Goal: Task Accomplishment & Management: Manage account settings

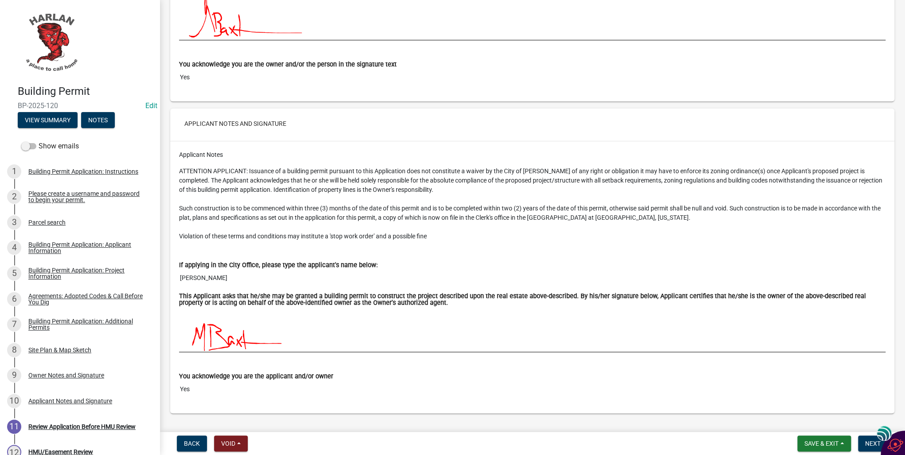
scroll to position [4661, 0]
click at [870, 442] on span "Next" at bounding box center [873, 443] width 16 height 7
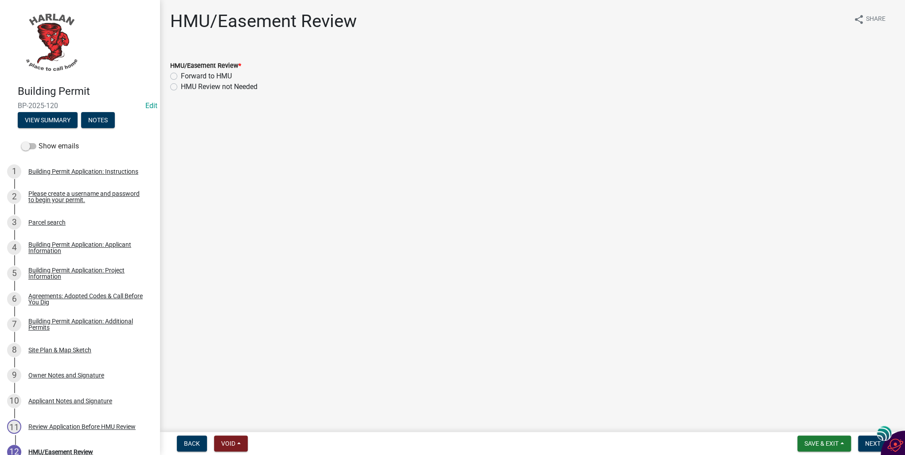
click at [181, 74] on label "Forward to HMU" at bounding box center [206, 76] width 51 height 11
click at [181, 74] on input "Forward to HMU" at bounding box center [184, 74] width 6 height 6
radio input "true"
click at [870, 443] on span "Next" at bounding box center [873, 443] width 16 height 7
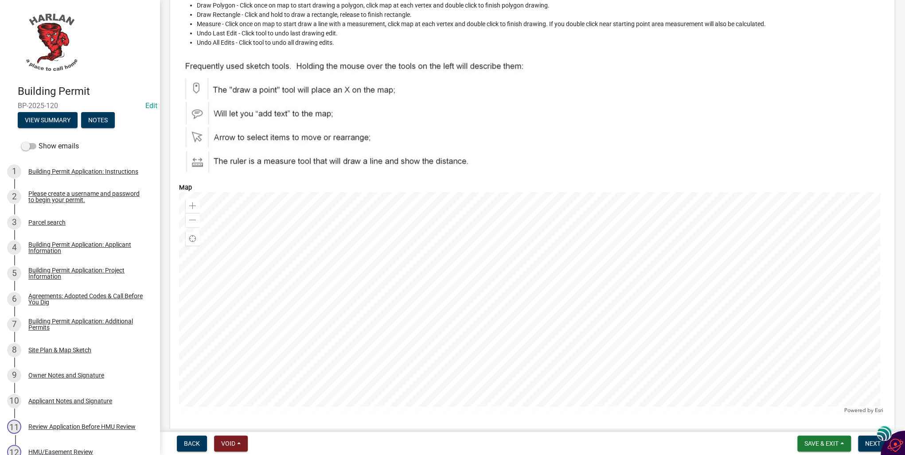
scroll to position [3546, 0]
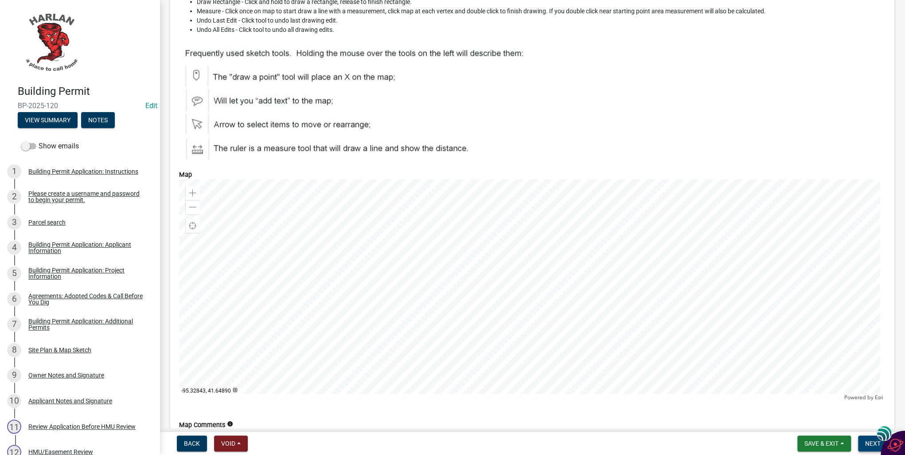
click at [871, 442] on span "Next" at bounding box center [873, 443] width 16 height 7
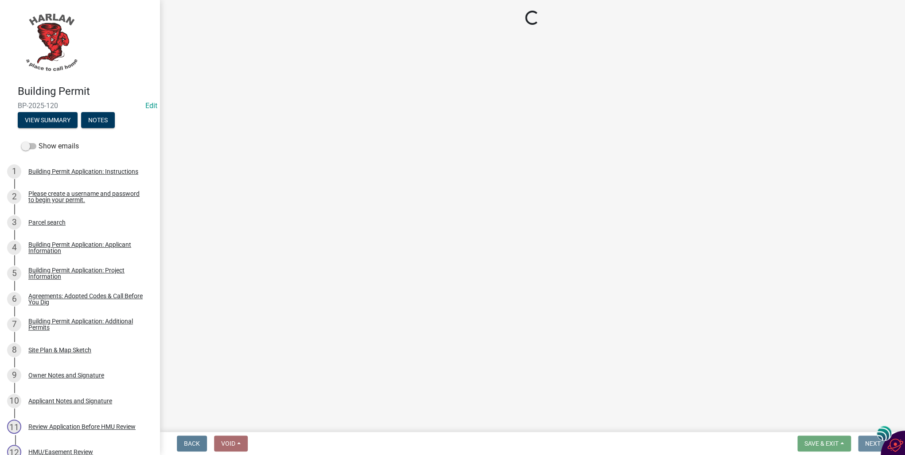
scroll to position [0, 0]
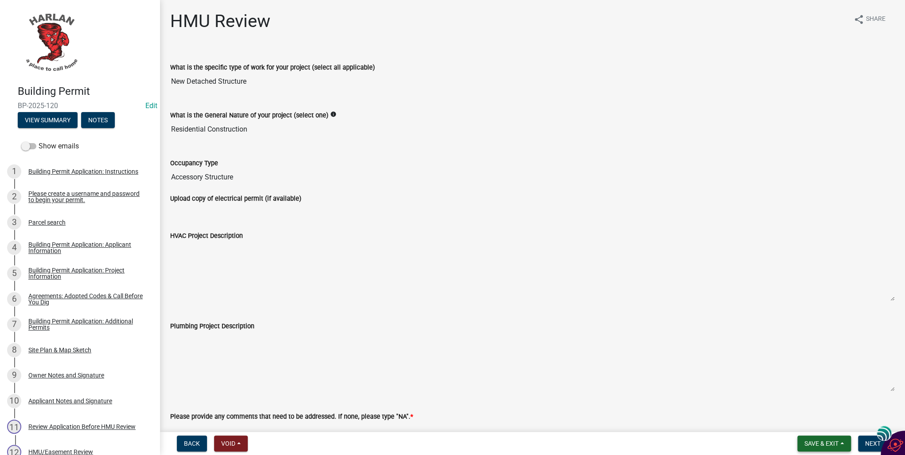
click at [832, 444] on span "Save & Exit" at bounding box center [822, 443] width 34 height 7
click at [809, 418] on button "Save & Exit" at bounding box center [815, 420] width 71 height 21
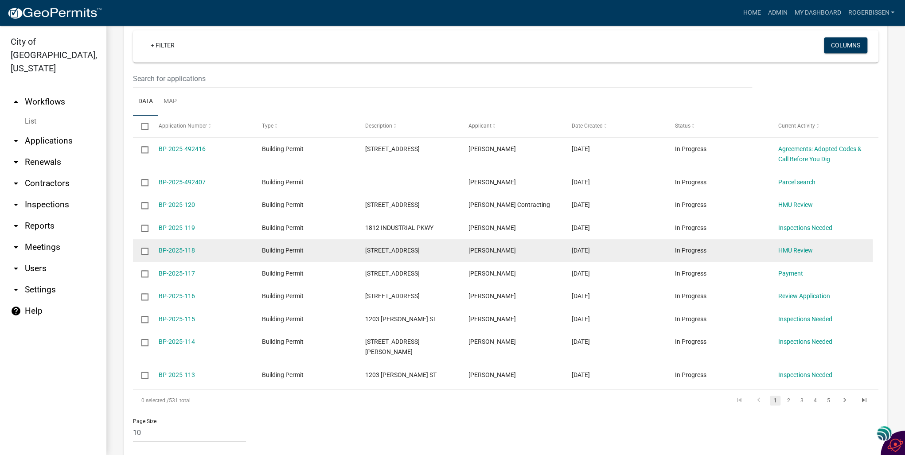
scroll to position [626, 0]
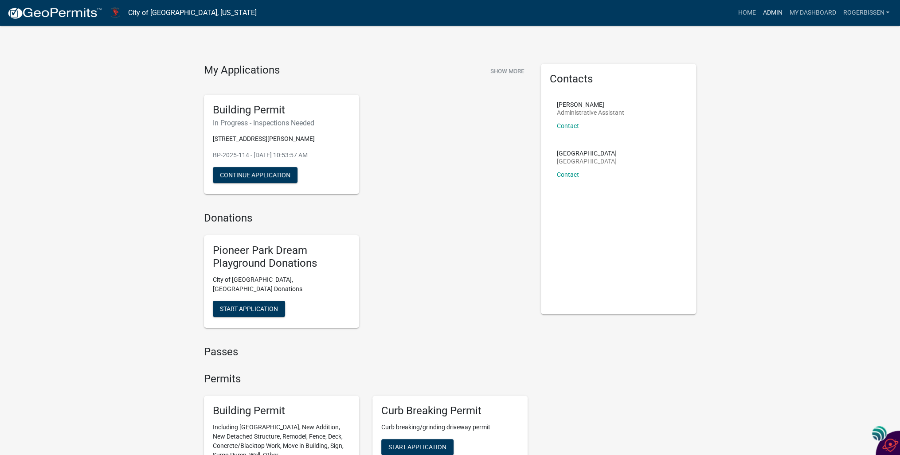
click at [770, 11] on link "Admin" at bounding box center [772, 12] width 27 height 17
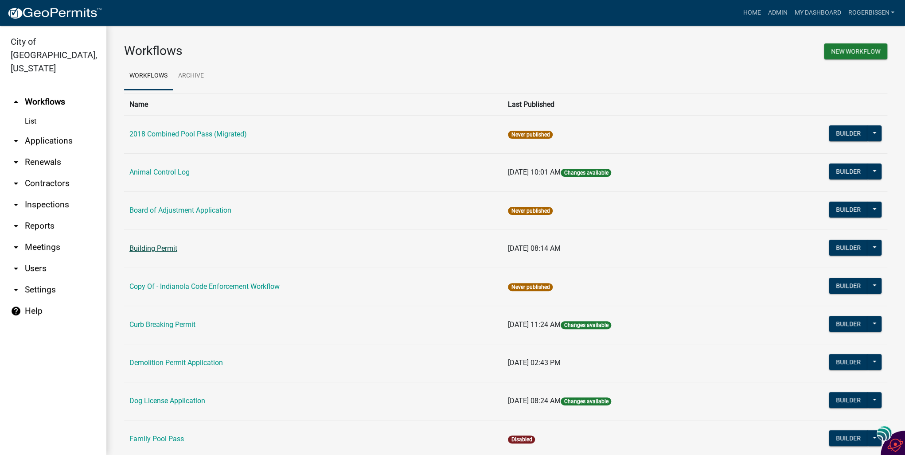
click at [151, 246] on link "Building Permit" at bounding box center [153, 248] width 48 height 8
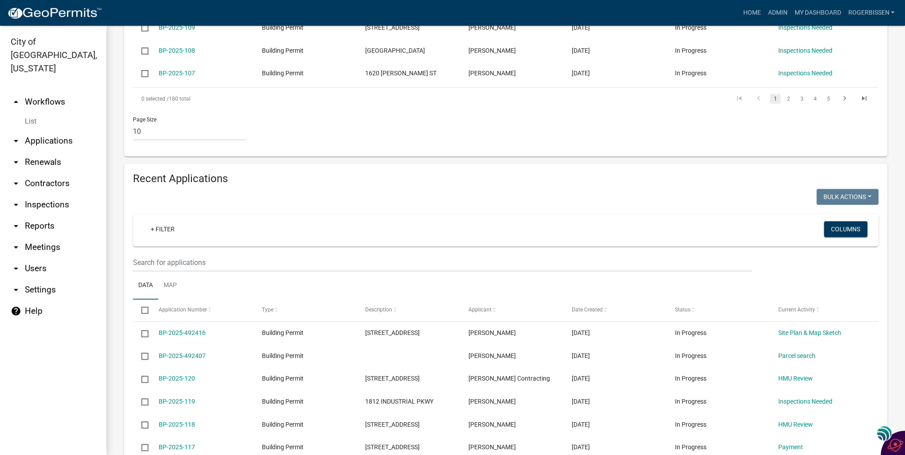
scroll to position [461, 0]
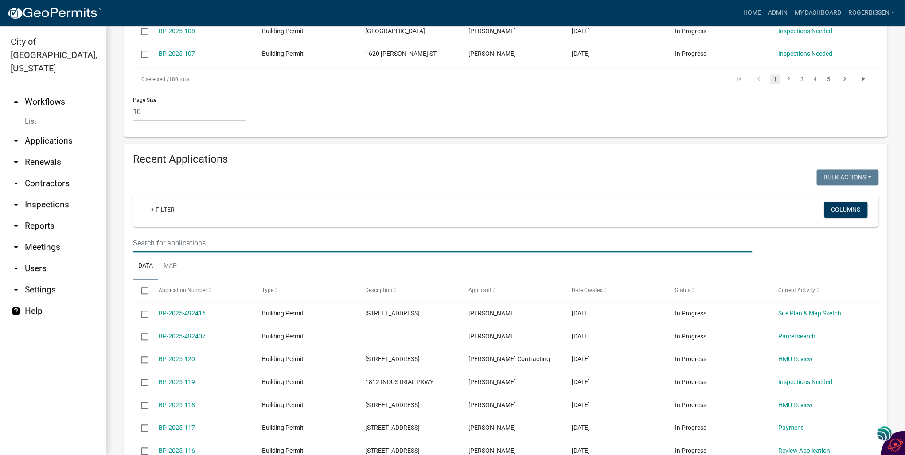
click at [168, 234] on input "text" at bounding box center [442, 243] width 619 height 18
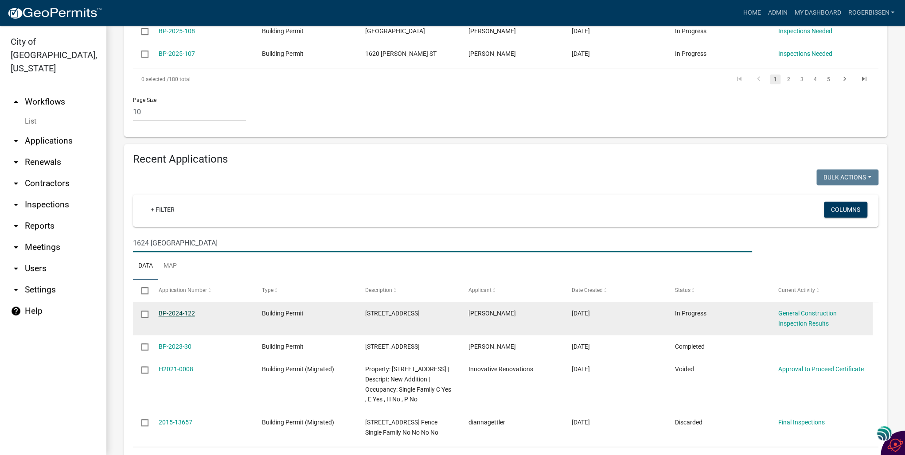
type input "1624 [GEOGRAPHIC_DATA]"
click at [176, 310] on link "BP-2024-122" at bounding box center [177, 313] width 36 height 7
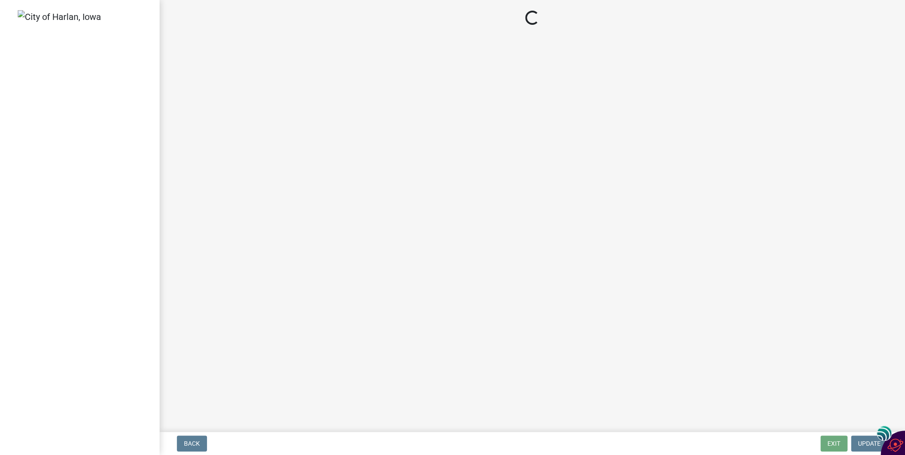
select select "351efae3-56ab-4ce2-9fde-654c356a5819"
select select "9bfd5f7c-3d7a-497c-b9a3-e30634b482bc"
select select "00701c82-ed04-48d3-8217-d04ab7a5e18d"
select select "c4fd115e-fe29-4201-9302-9488a733ec53"
select select "689001c6-c71e-4bc4-b52a-3bb95f61a85b"
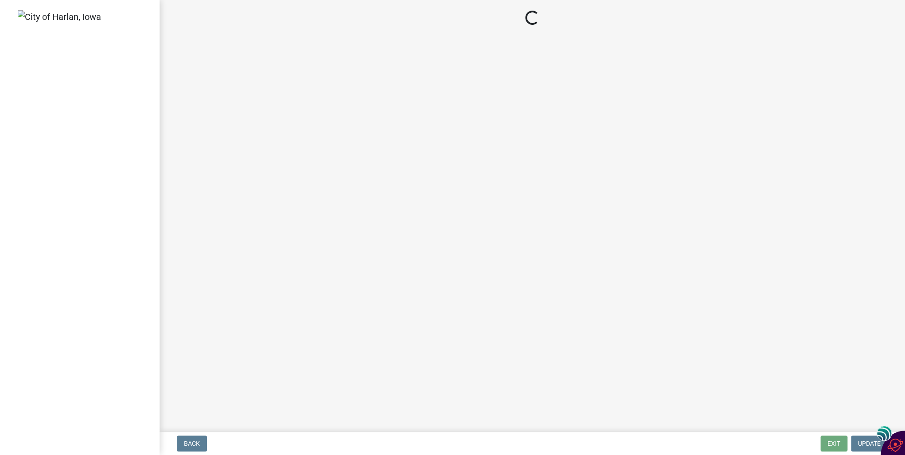
select select "fea10cb8-026a-4a90-aa12-355c400979fe"
select select "93764f1c-770d-4d7b-968b-ab80245815b2"
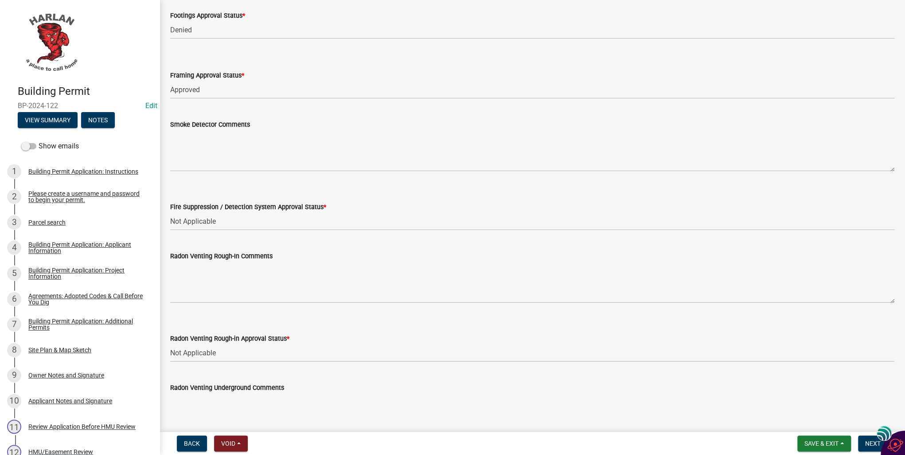
scroll to position [355, 0]
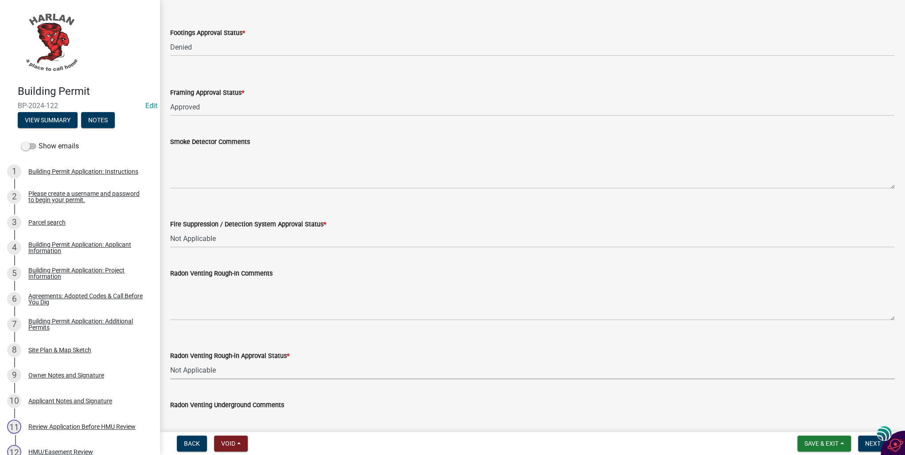
click at [183, 370] on select "Select Item... Approved Denied Not Applicable" at bounding box center [532, 370] width 724 height 18
click at [170, 361] on select "Select Item... Approved Denied Not Applicable" at bounding box center [532, 370] width 724 height 18
select select "bbbe50c2-02fd-4bfb-ba84-9be7e7292aec"
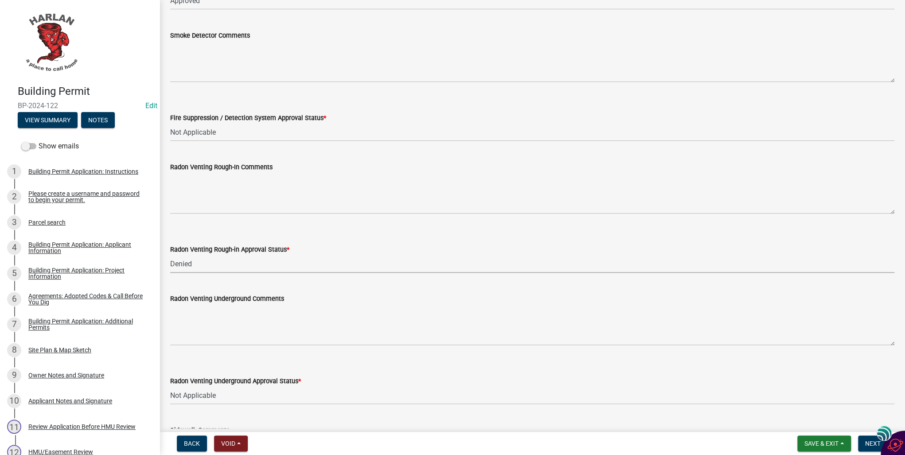
scroll to position [496, 0]
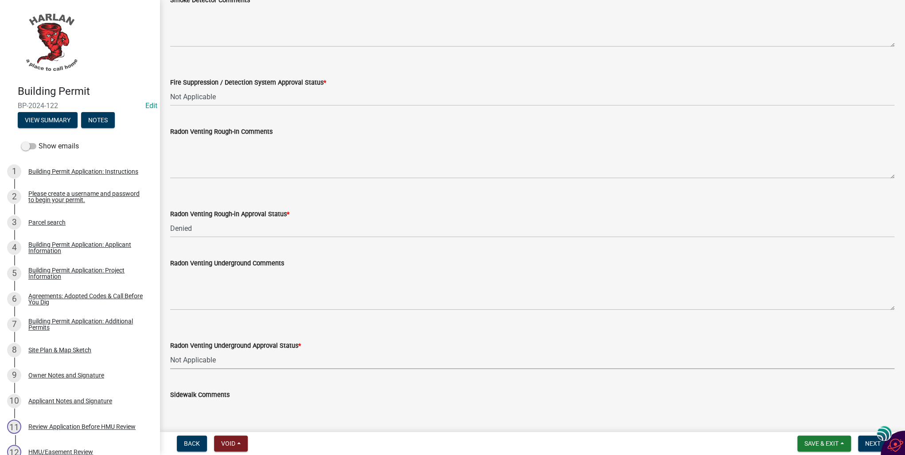
click at [197, 361] on select "Select Item... Approved Denied Not Applicable" at bounding box center [532, 360] width 724 height 18
click at [170, 351] on select "Select Item... Approved Denied Not Applicable" at bounding box center [532, 360] width 724 height 18
select select "b4e42fcd-af0f-4c5c-b2fa-8151540ca063"
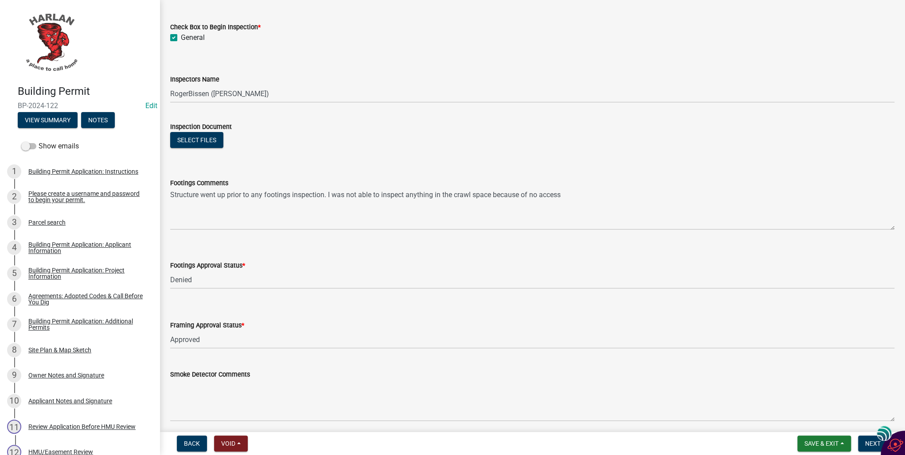
scroll to position [106, 0]
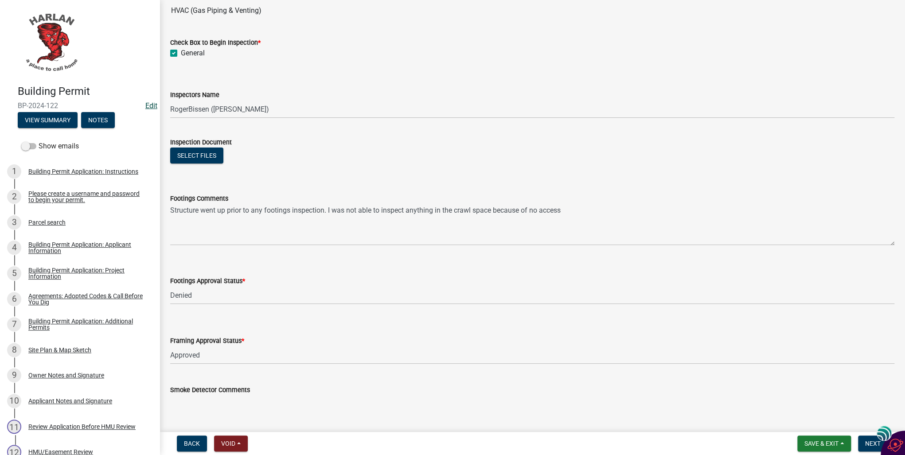
click at [146, 105] on link "Edit" at bounding box center [151, 106] width 12 height 8
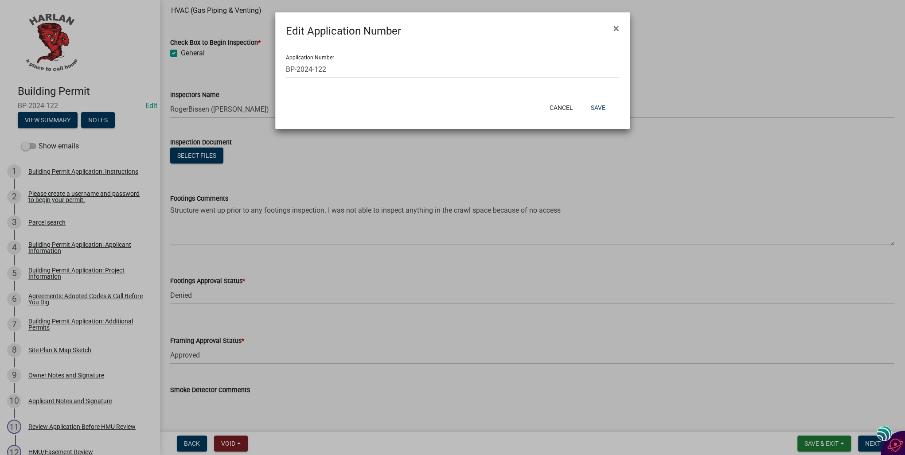
click at [439, 253] on ngb-modal-window "Edit Application Number × Application Number BP-2024-122 Cancel Save" at bounding box center [452, 227] width 905 height 455
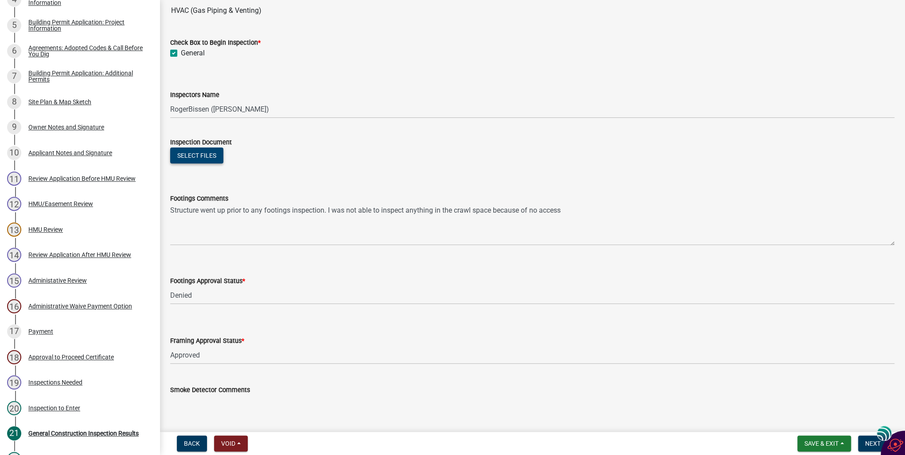
click at [197, 154] on button "Select files" at bounding box center [196, 156] width 53 height 16
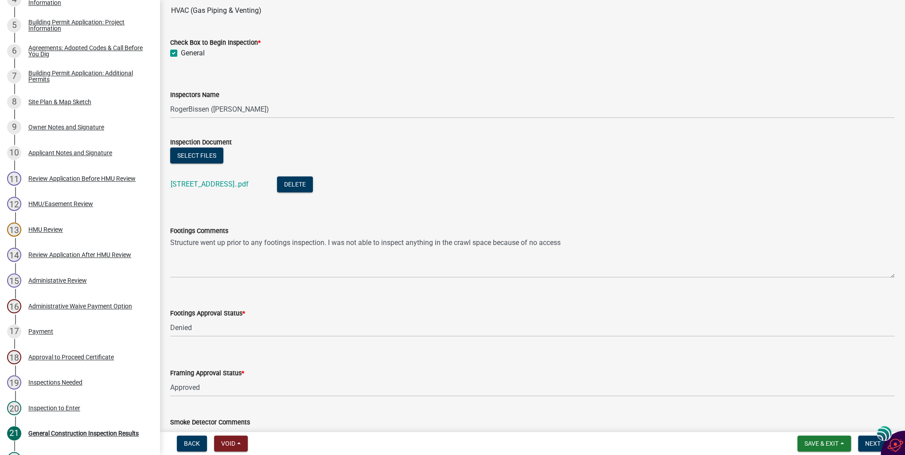
click at [387, 175] on li "[STREET_ADDRESS]..pdf Delete" at bounding box center [532, 185] width 724 height 32
click at [186, 184] on link "[STREET_ADDRESS]..pdf" at bounding box center [210, 184] width 78 height 8
click at [469, 188] on li "[STREET_ADDRESS]..pdf Delete" at bounding box center [532, 185] width 724 height 32
click at [204, 186] on link "[STREET_ADDRESS]..pdf" at bounding box center [210, 184] width 78 height 8
click at [805, 443] on span "Save & Exit" at bounding box center [822, 443] width 34 height 7
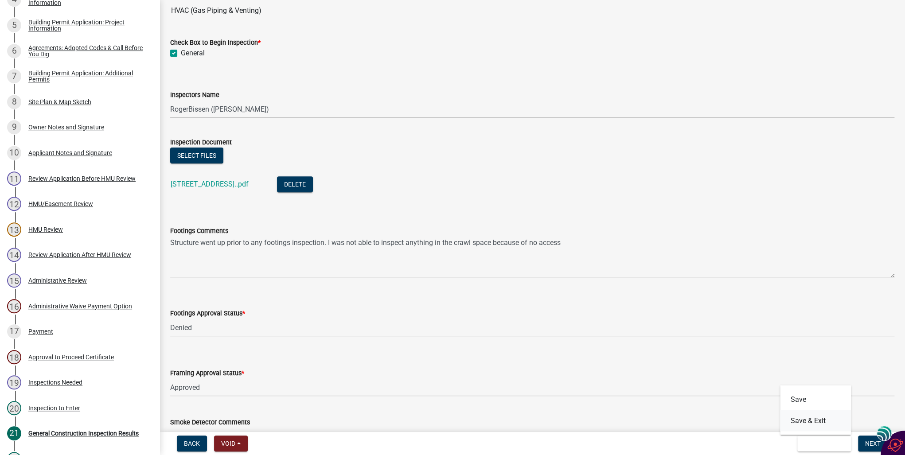
click at [803, 420] on button "Save & Exit" at bounding box center [815, 420] width 71 height 21
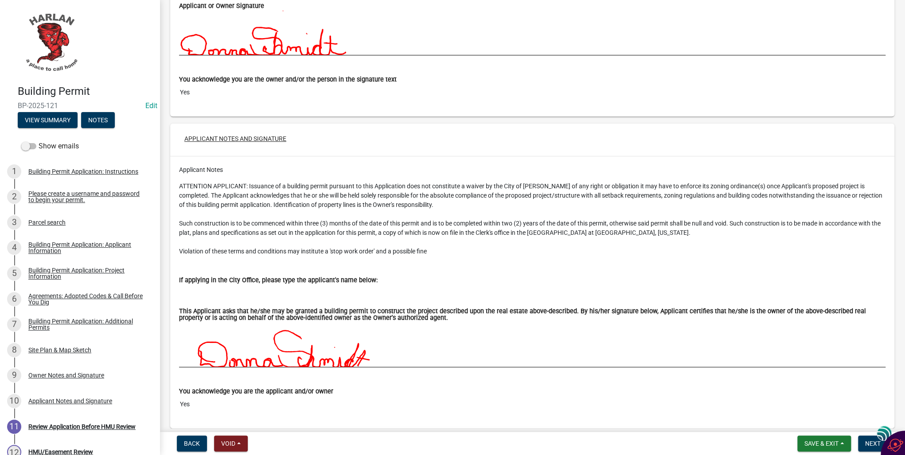
scroll to position [4661, 0]
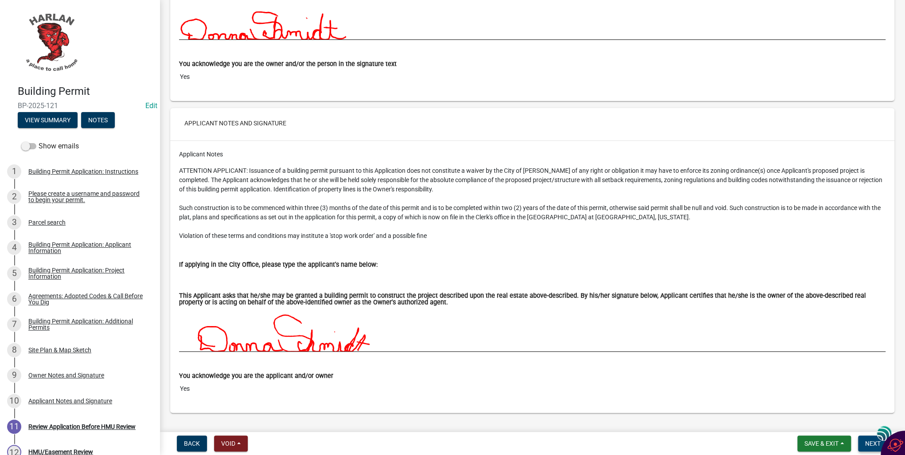
click at [863, 443] on button "Next" at bounding box center [873, 444] width 30 height 16
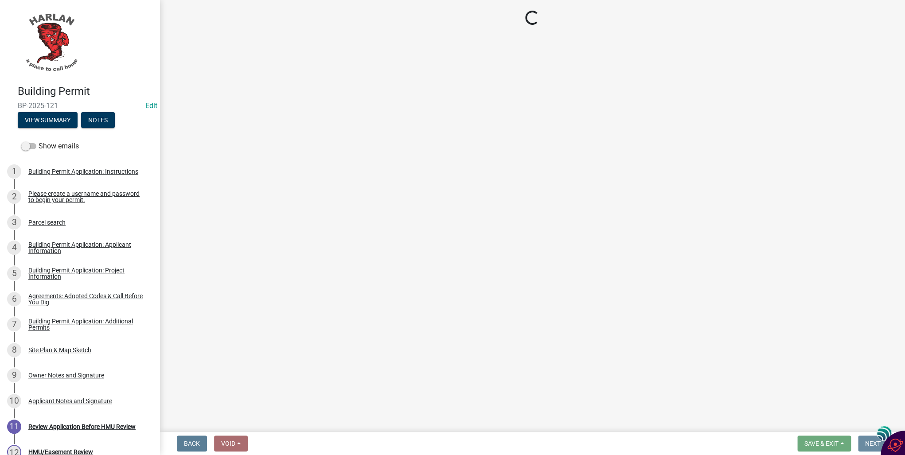
scroll to position [0, 0]
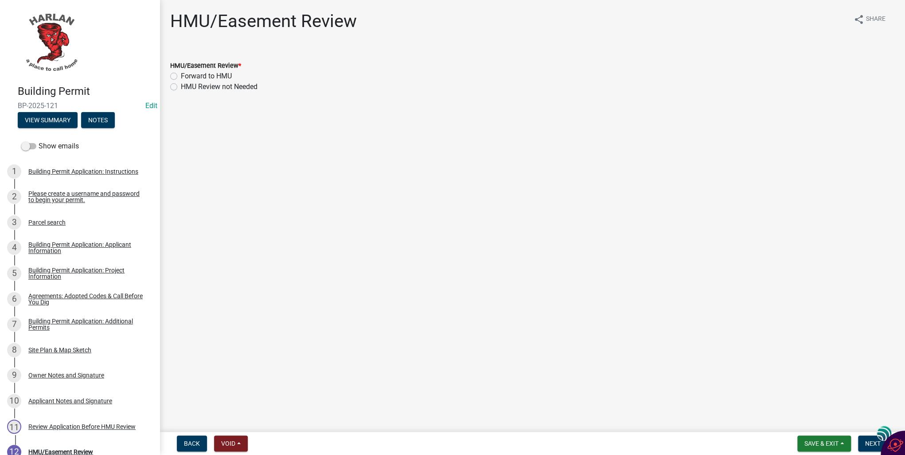
click at [181, 86] on label "HMU Review not Needed" at bounding box center [219, 87] width 77 height 11
click at [181, 86] on input "HMU Review not Needed" at bounding box center [184, 85] width 6 height 6
radio input "true"
click at [870, 441] on span "Next" at bounding box center [873, 443] width 16 height 7
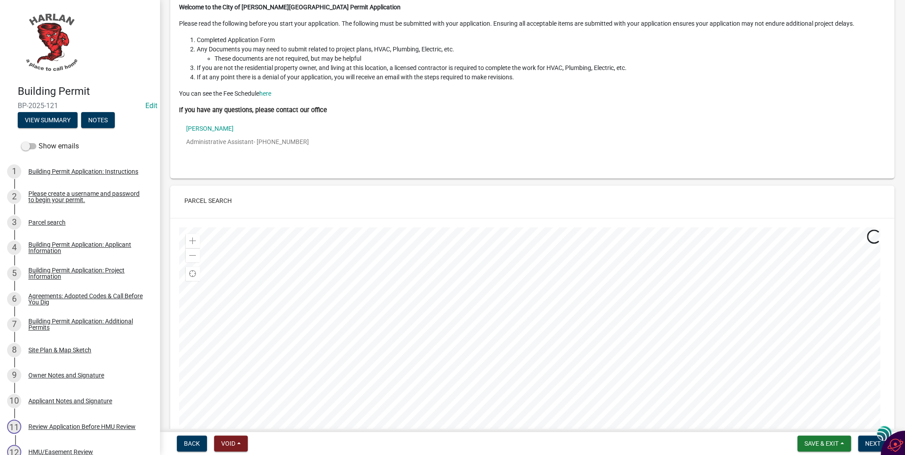
scroll to position [106, 0]
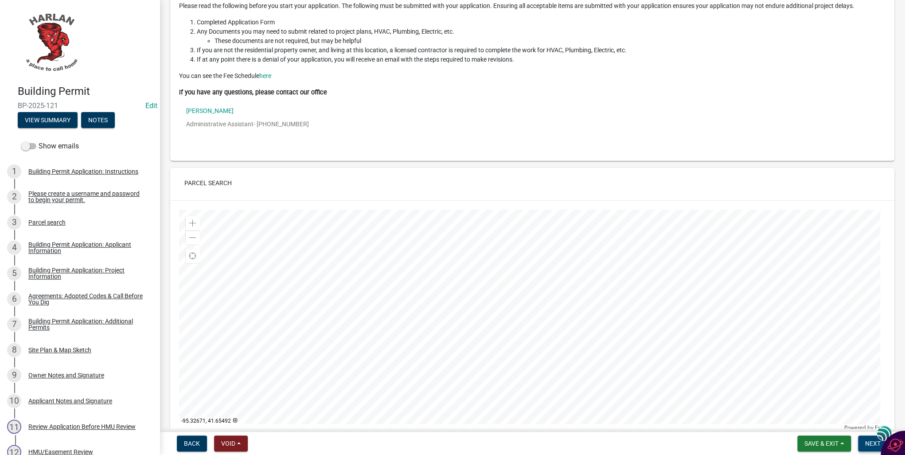
click at [864, 442] on button "Next" at bounding box center [873, 444] width 30 height 16
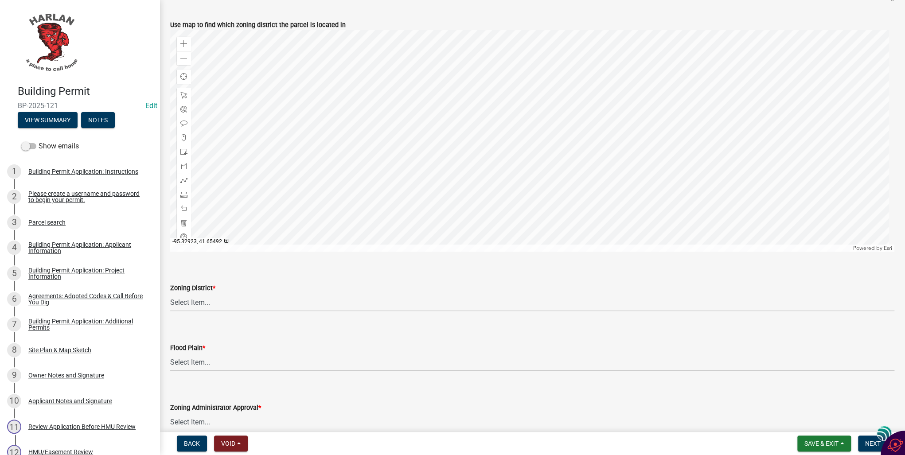
scroll to position [426, 0]
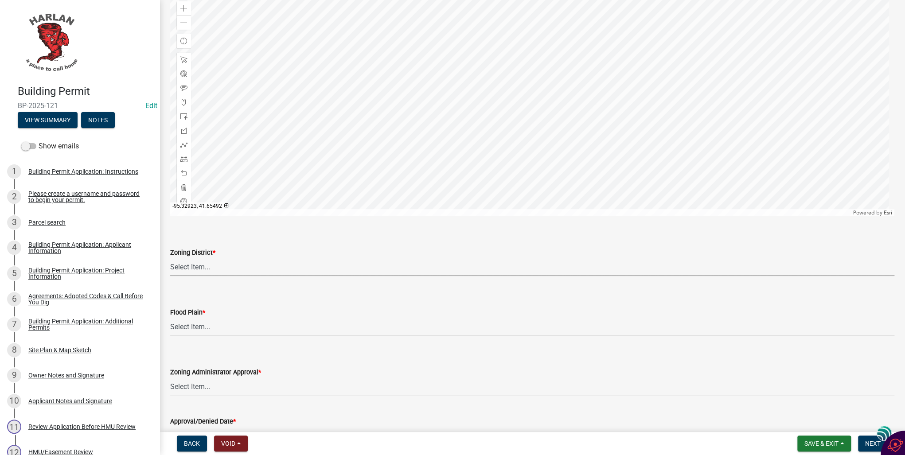
click at [200, 266] on select "Select Item... A-1 Agricultural B-1 Retail Business B-2 General Business B-3 Hi…" at bounding box center [532, 267] width 724 height 18
click at [170, 258] on select "Select Item... A-1 Agricultural B-1 Retail Business B-2 General Business B-3 Hi…" at bounding box center [532, 267] width 724 height 18
select select "a23ed524-6161-4e6e-ae10-aeffccd21043"
click at [191, 327] on select "Select Item... No Yes 100 Year Yes 500 Year" at bounding box center [532, 327] width 724 height 18
click at [170, 318] on select "Select Item... No Yes 100 Year Yes 500 Year" at bounding box center [532, 327] width 724 height 18
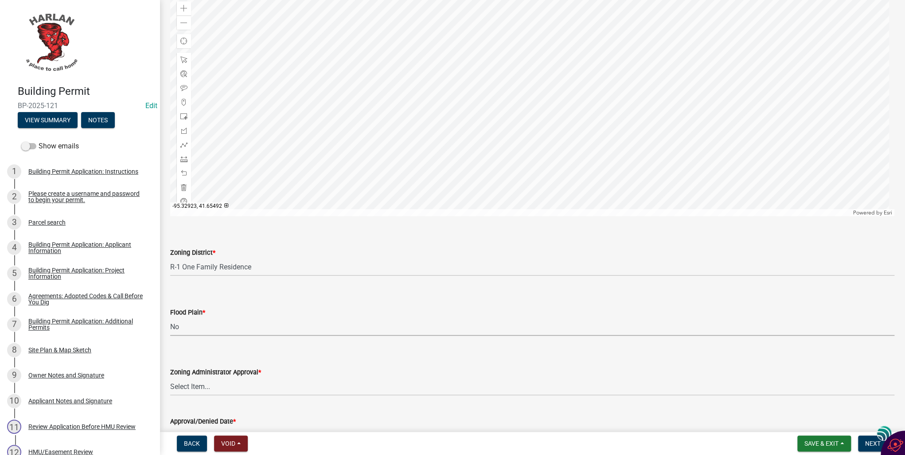
select select "50d3382b-18dd-4311-9a34-98b71270ef49"
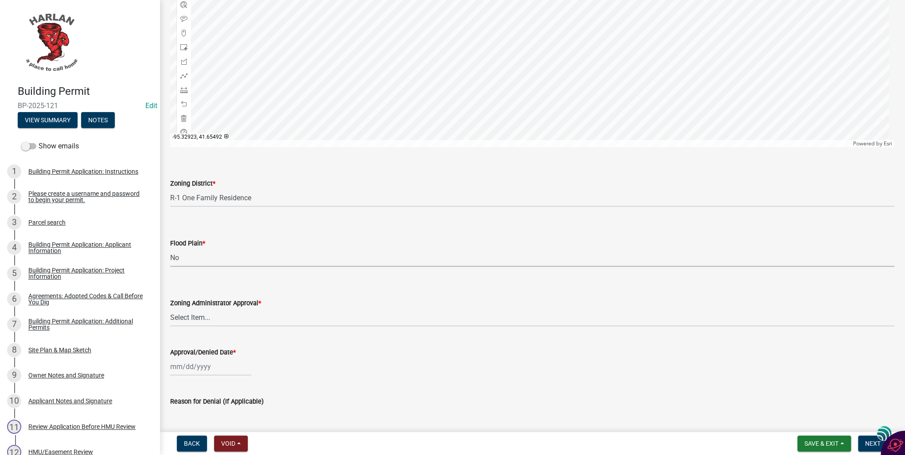
scroll to position [496, 0]
click at [198, 315] on select "Select Item... Approved Denied Pending Board of Adjustment Approval" at bounding box center [532, 316] width 724 height 18
click at [170, 307] on select "Select Item... Approved Denied Pending Board of Adjustment Approval" at bounding box center [532, 316] width 724 height 18
select select "3a3761ad-bb9f-4947-9688-d1705314667d"
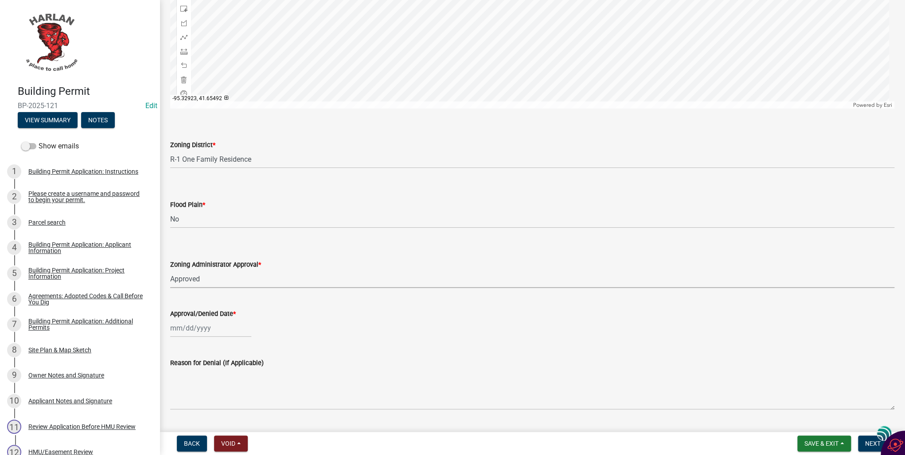
scroll to position [567, 0]
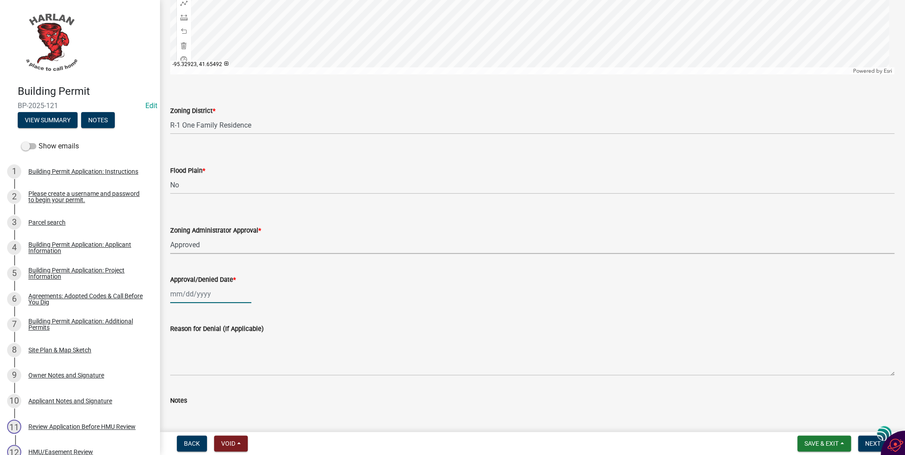
select select "10"
select select "2025"
click at [189, 293] on div "Jan Feb Mar Apr May Jun Jul Aug Sep Oct Nov Dec 1525 1526 1527 1528 1529 1530 1…" at bounding box center [210, 294] width 81 height 18
click at [194, 369] on div "14" at bounding box center [193, 370] width 14 height 14
type input "[DATE]"
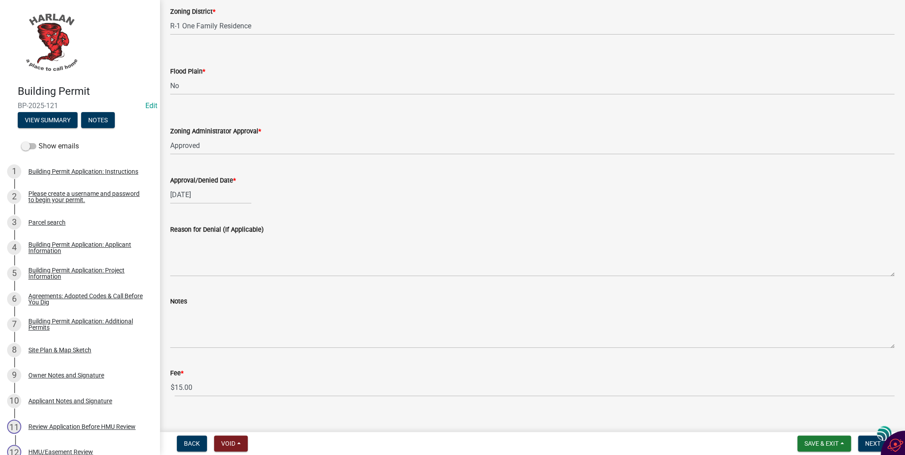
scroll to position [676, 0]
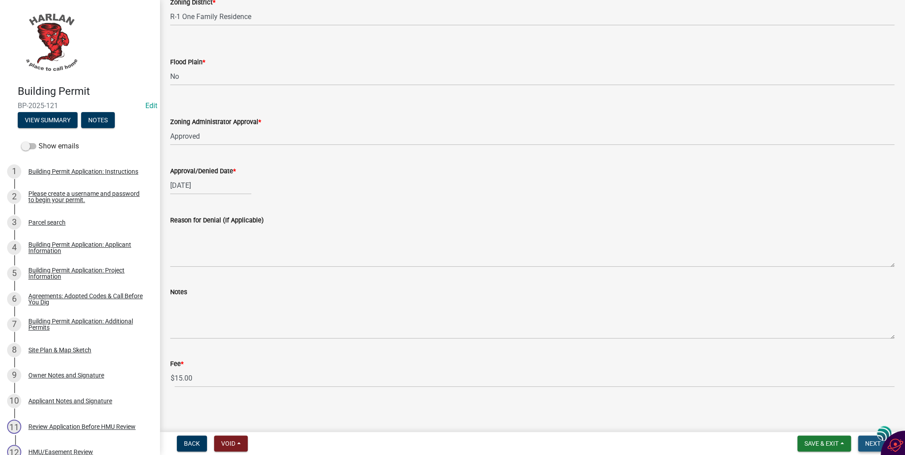
click at [866, 441] on span "Next" at bounding box center [873, 443] width 16 height 7
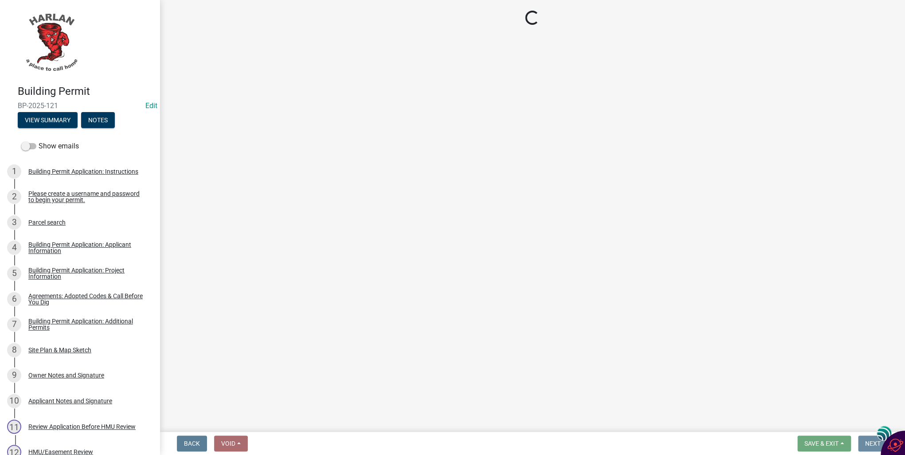
scroll to position [0, 0]
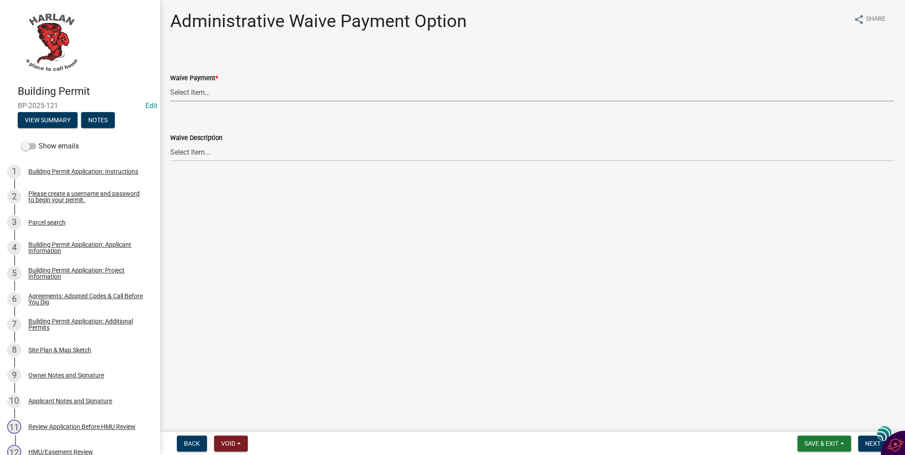
click at [188, 91] on select "Select Item... Yes No" at bounding box center [532, 92] width 724 height 18
click at [170, 83] on select "Select Item... Yes No" at bounding box center [532, 92] width 724 height 18
select select "7298562d-80e2-4015-9188-174ec1b44f73"
click at [866, 442] on span "Next" at bounding box center [873, 443] width 16 height 7
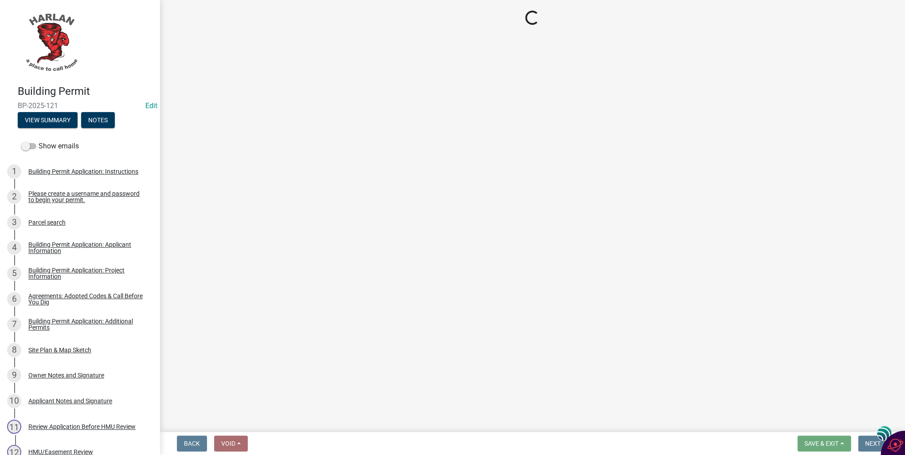
select select "3: 3"
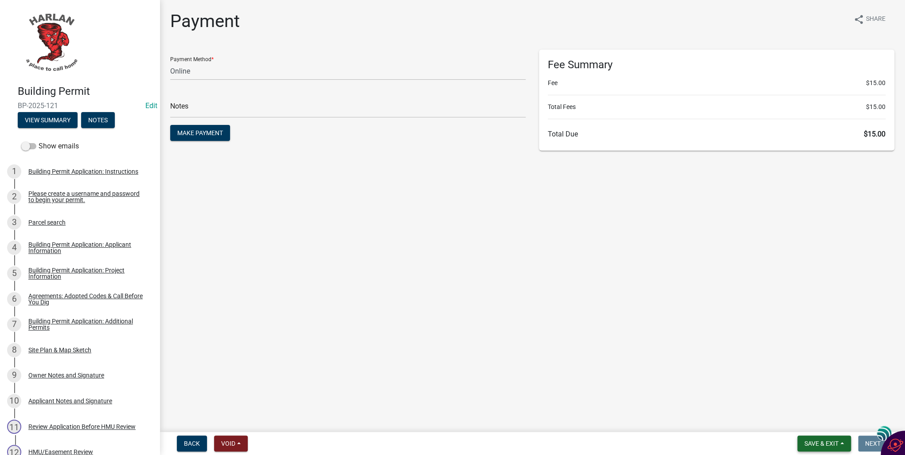
click at [841, 441] on button "Save & Exit" at bounding box center [824, 444] width 54 height 16
click at [811, 421] on button "Save & Exit" at bounding box center [815, 420] width 71 height 21
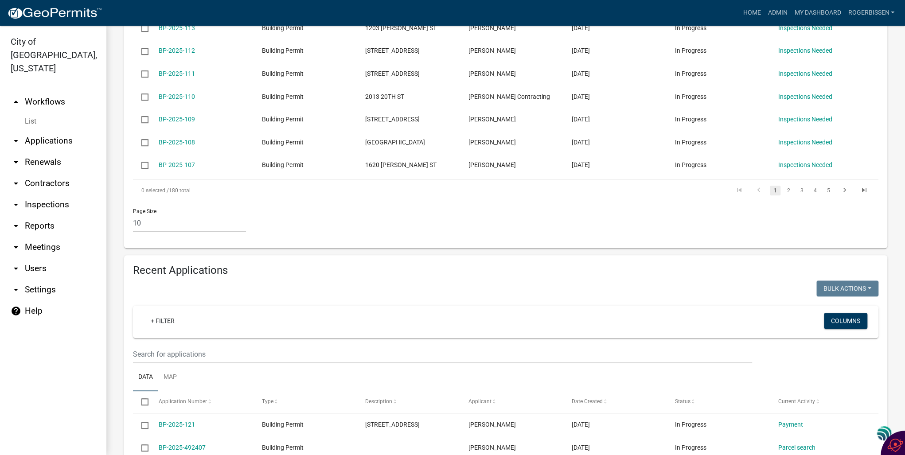
scroll to position [355, 0]
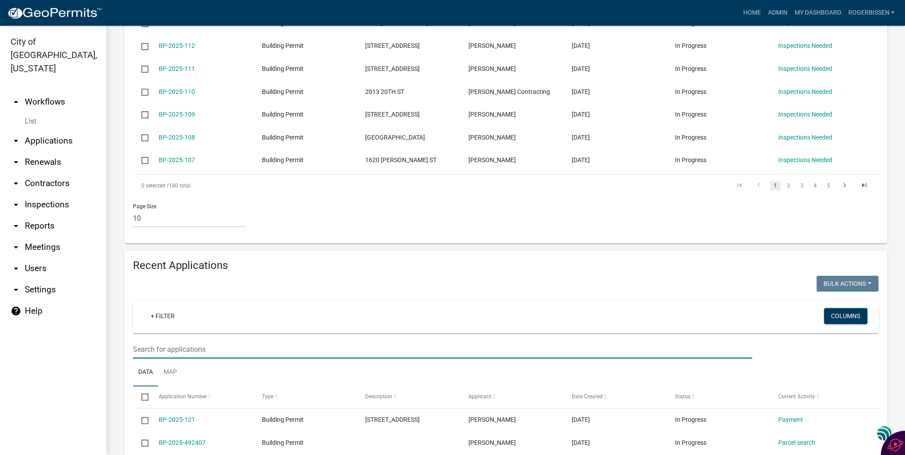
click at [222, 340] on input "text" at bounding box center [442, 349] width 619 height 18
type input "1624 [GEOGRAPHIC_DATA]"
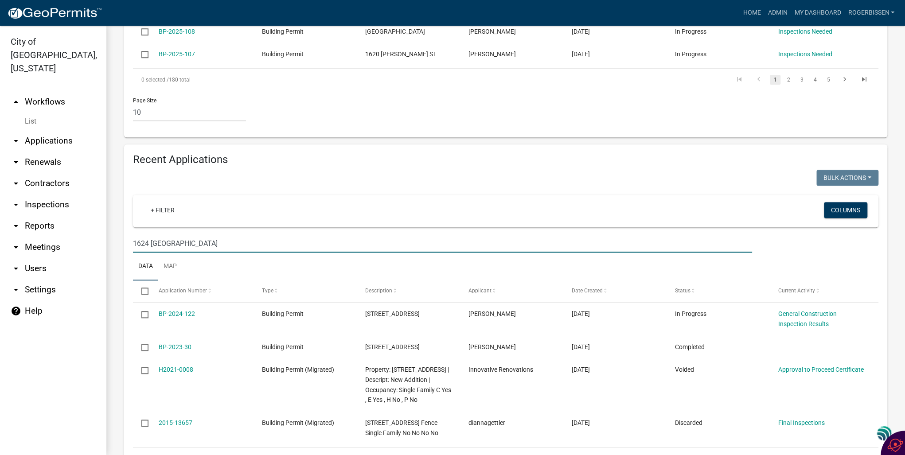
scroll to position [461, 0]
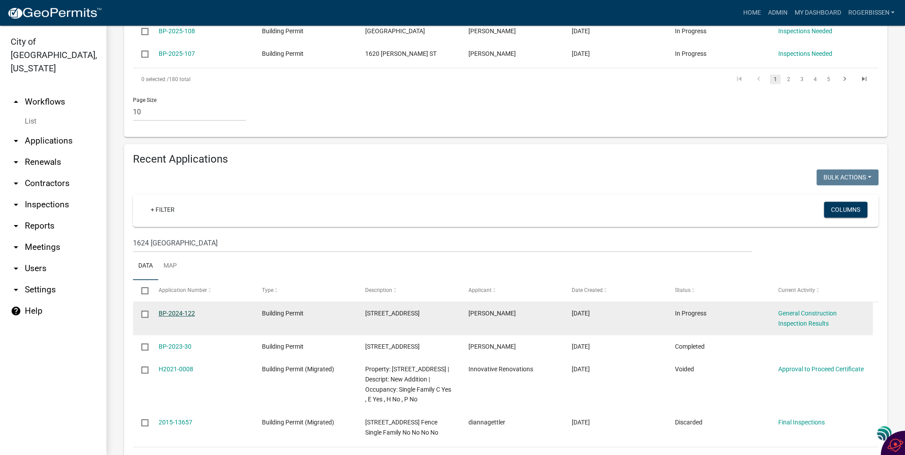
click at [170, 310] on link "BP-2024-122" at bounding box center [177, 313] width 36 height 7
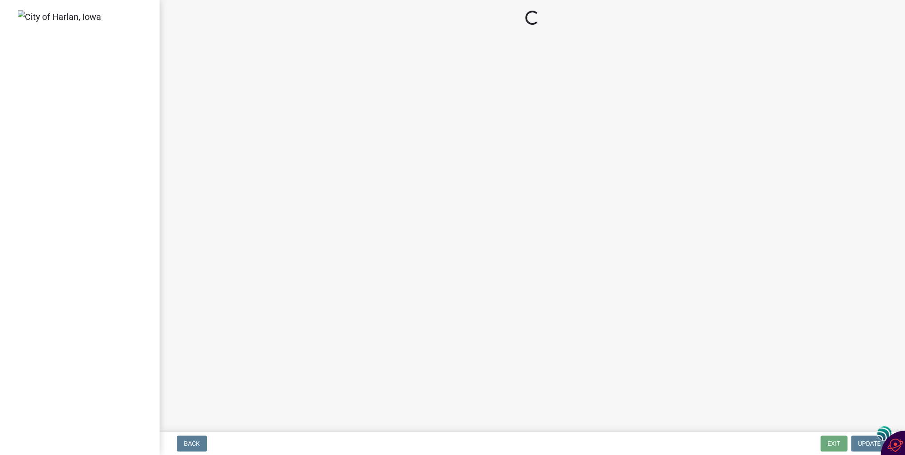
select select "351efae3-56ab-4ce2-9fde-654c356a5819"
select select "9bfd5f7c-3d7a-497c-b9a3-e30634b482bc"
select select "00701c82-ed04-48d3-8217-d04ab7a5e18d"
select select "c4fd115e-fe29-4201-9302-9488a733ec53"
select select "bbbe50c2-02fd-4bfb-ba84-9be7e7292aec"
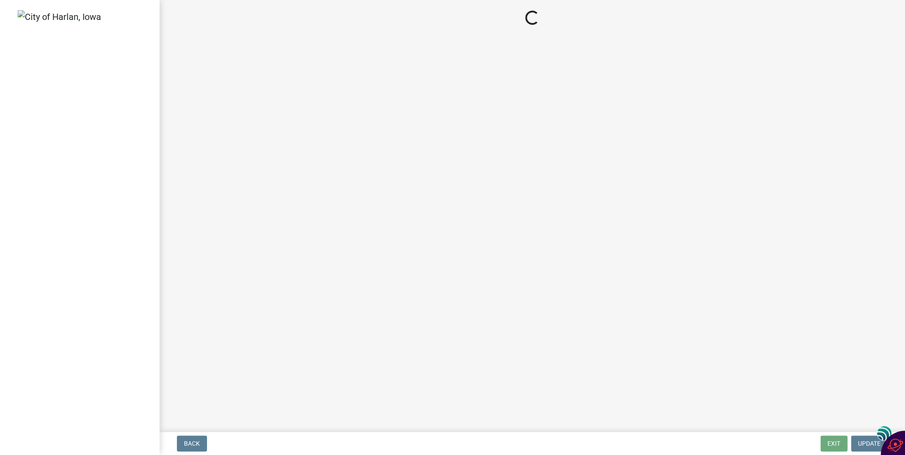
select select "b4e42fcd-af0f-4c5c-b2fa-8151540ca063"
select select "93764f1c-770d-4d7b-968b-ab80245815b2"
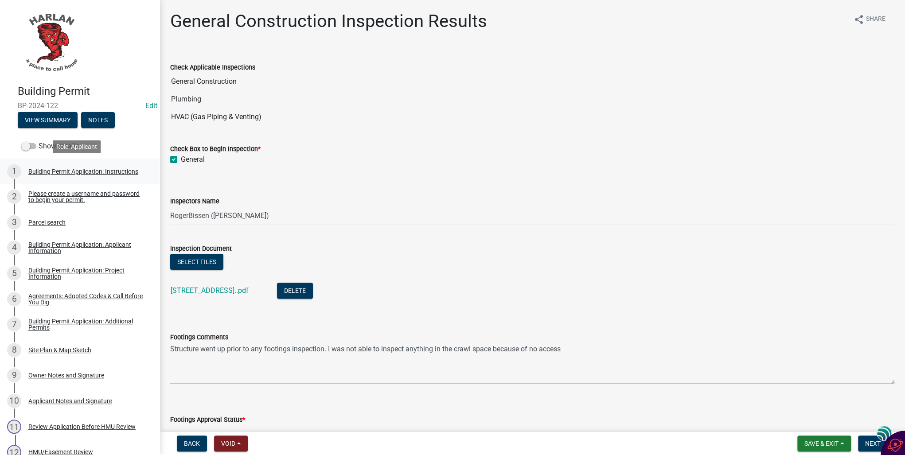
click at [91, 173] on div "Building Permit Application: Instructions" at bounding box center [83, 171] width 110 height 6
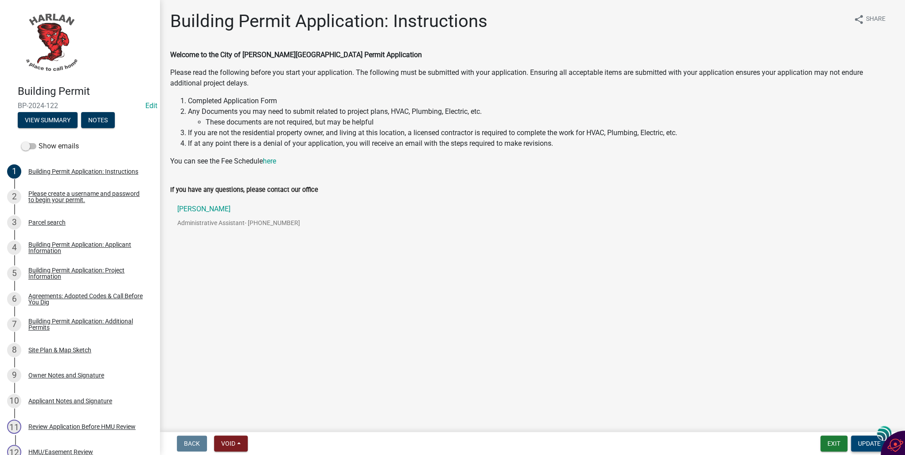
click at [863, 443] on span "Update" at bounding box center [869, 443] width 23 height 7
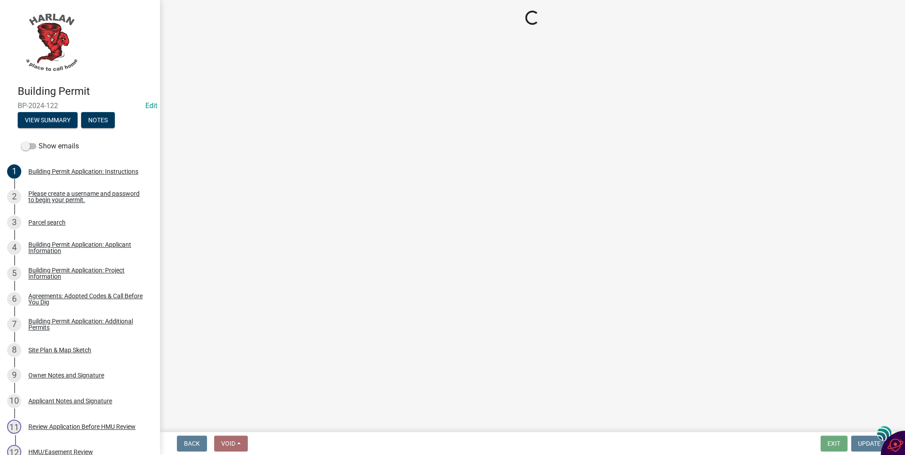
select select "351efae3-56ab-4ce2-9fde-654c356a5819"
select select "9bfd5f7c-3d7a-497c-b9a3-e30634b482bc"
select select "00701c82-ed04-48d3-8217-d04ab7a5e18d"
select select "c4fd115e-fe29-4201-9302-9488a733ec53"
select select "bbbe50c2-02fd-4bfb-ba84-9be7e7292aec"
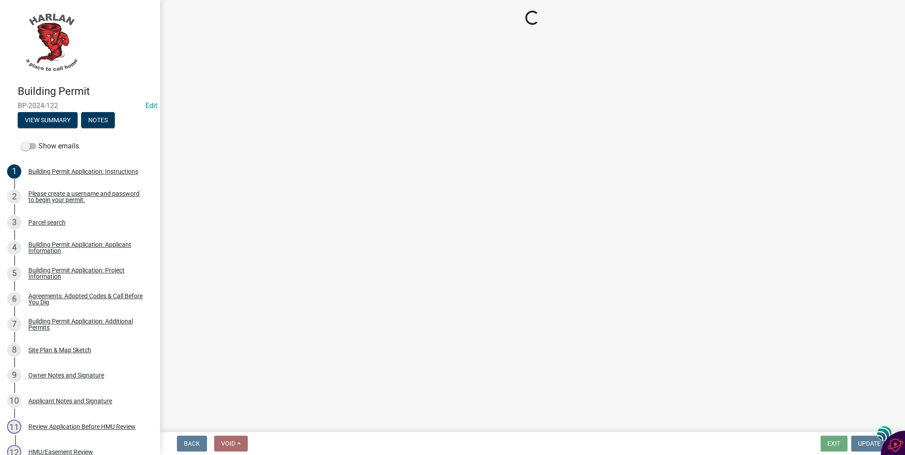
select select "b4e42fcd-af0f-4c5c-b2fa-8151540ca063"
select select "93764f1c-770d-4d7b-968b-ab80245815b2"
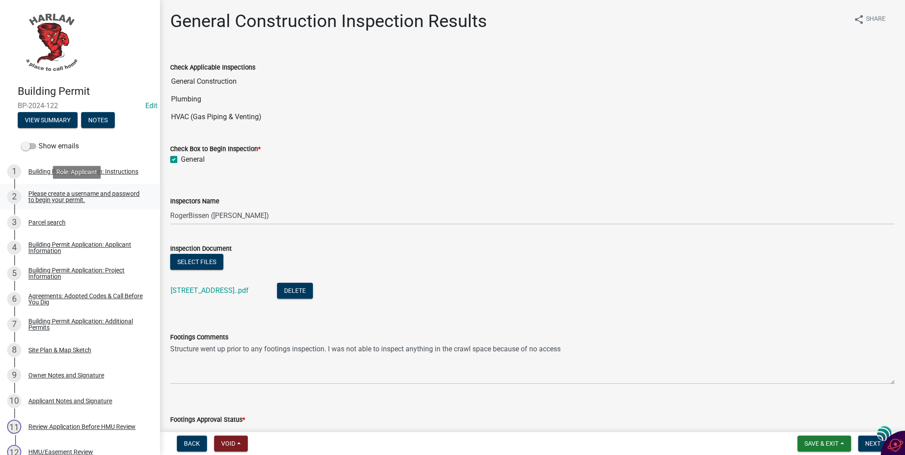
click at [32, 199] on div "Please create a username and password to begin your permit." at bounding box center [86, 197] width 117 height 12
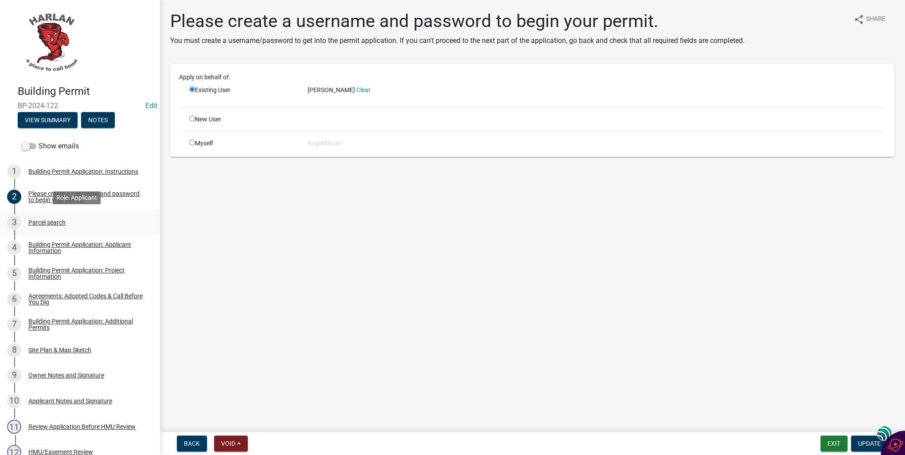
click at [34, 224] on div "Parcel search" at bounding box center [46, 222] width 37 height 6
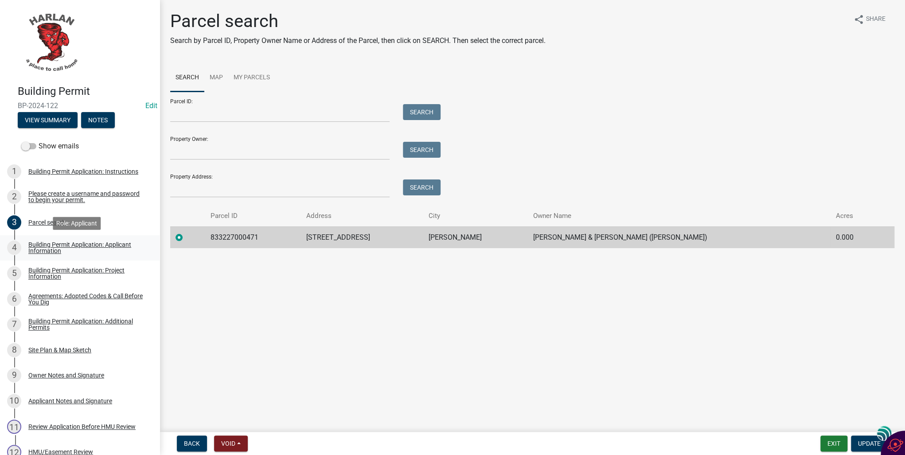
click at [35, 249] on div "Building Permit Application: Applicant Information" at bounding box center [86, 248] width 117 height 12
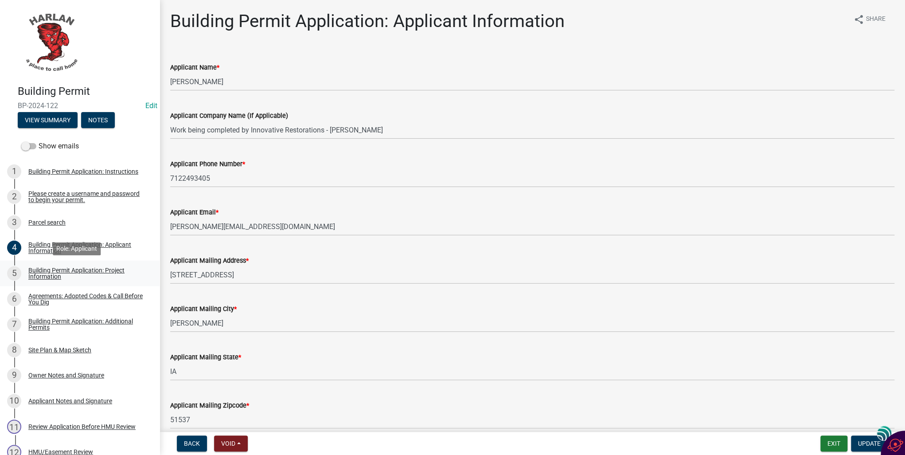
click at [35, 272] on div "Building Permit Application: Project Information" at bounding box center [86, 273] width 117 height 12
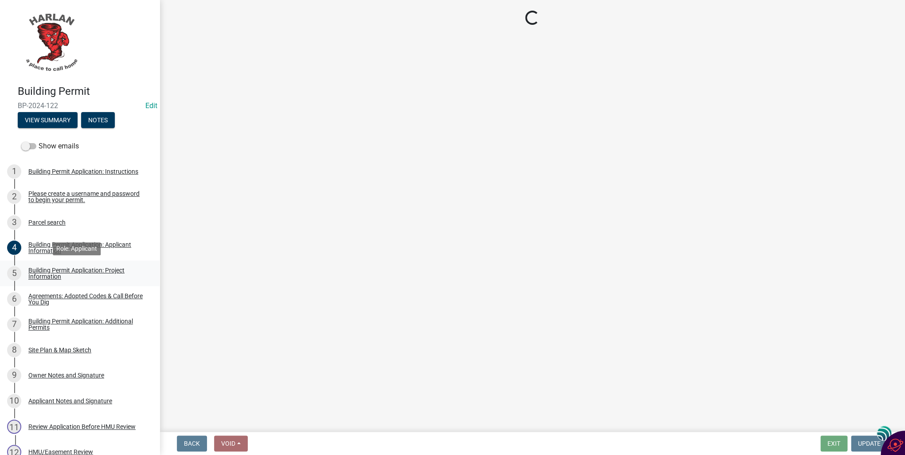
select select "57c12fbf-2104-401b-a871-4062d0a56bab"
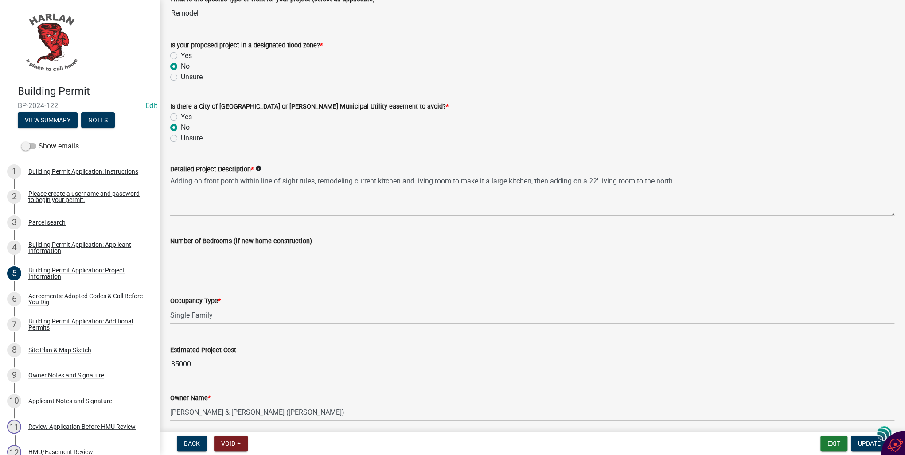
scroll to position [246, 0]
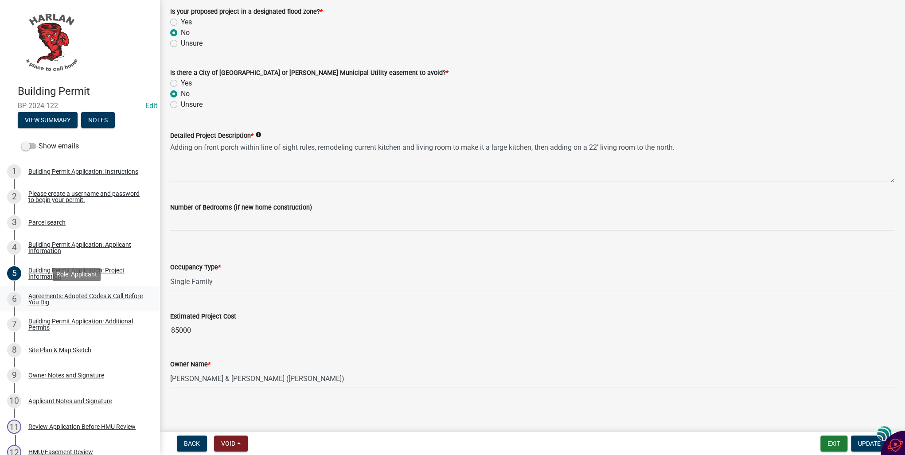
click at [51, 299] on div "Agreements: Adopted Codes & Call Before You Dig" at bounding box center [86, 299] width 117 height 12
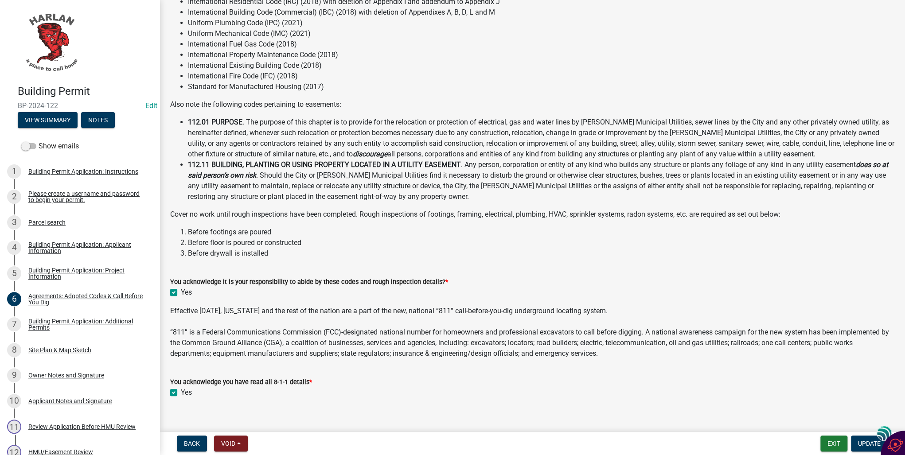
scroll to position [83, 0]
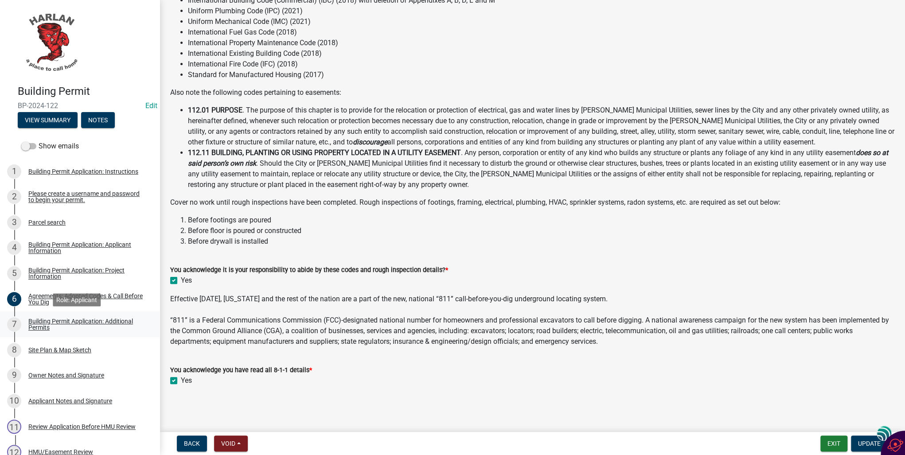
click at [48, 321] on div "Building Permit Application: Additional Permits" at bounding box center [86, 324] width 117 height 12
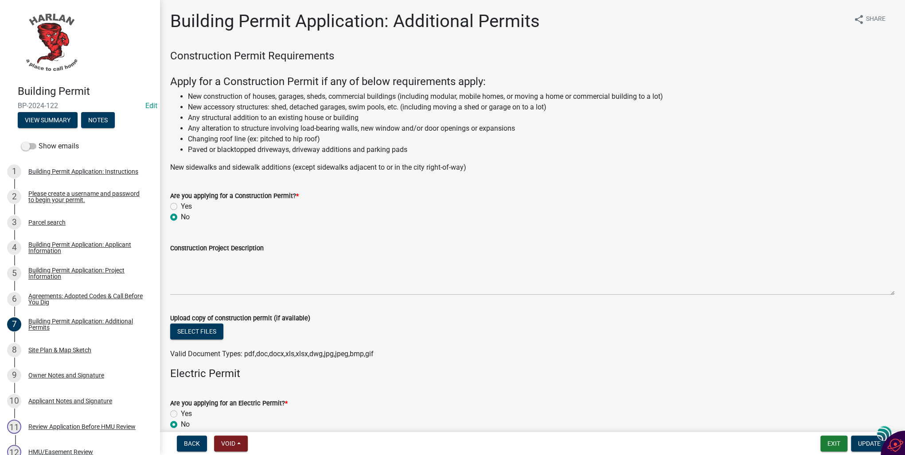
click at [181, 207] on label "Yes" at bounding box center [186, 206] width 11 height 11
click at [181, 207] on input "Yes" at bounding box center [184, 204] width 6 height 6
radio input "true"
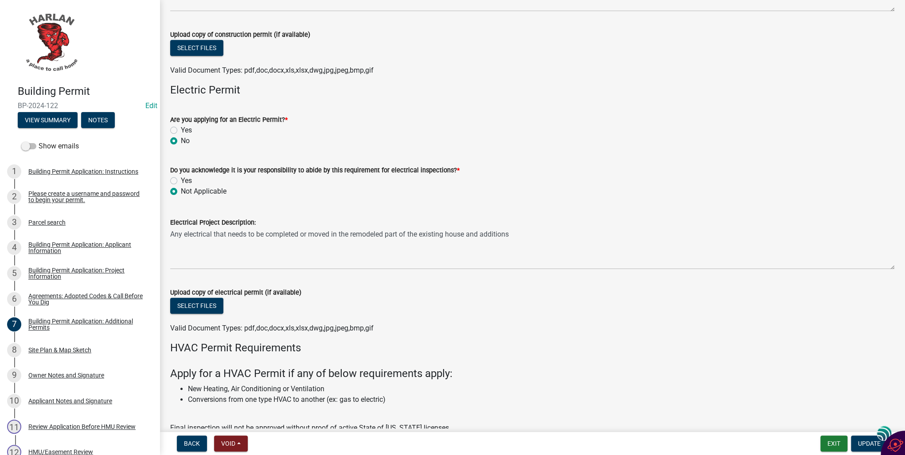
scroll to position [319, 0]
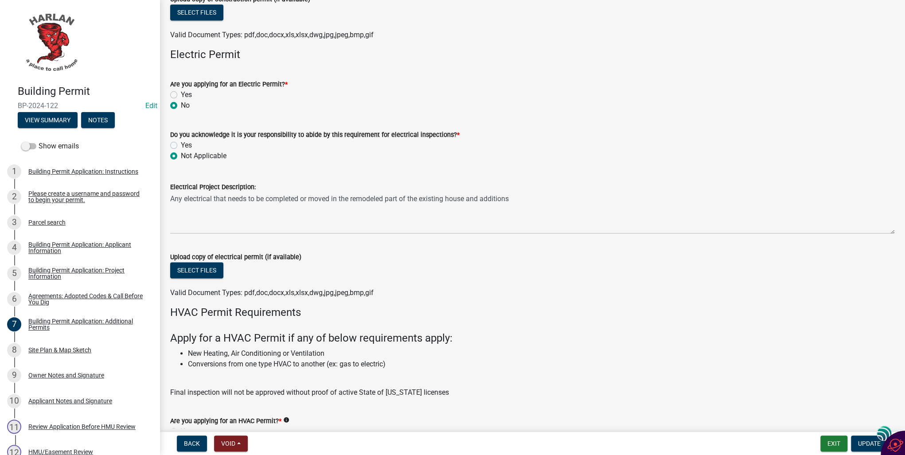
click at [181, 94] on label "Yes" at bounding box center [186, 95] width 11 height 11
click at [181, 94] on input "Yes" at bounding box center [184, 93] width 6 height 6
radio input "true"
click at [181, 145] on label "Yes" at bounding box center [186, 145] width 11 height 11
click at [181, 145] on input "Yes" at bounding box center [184, 143] width 6 height 6
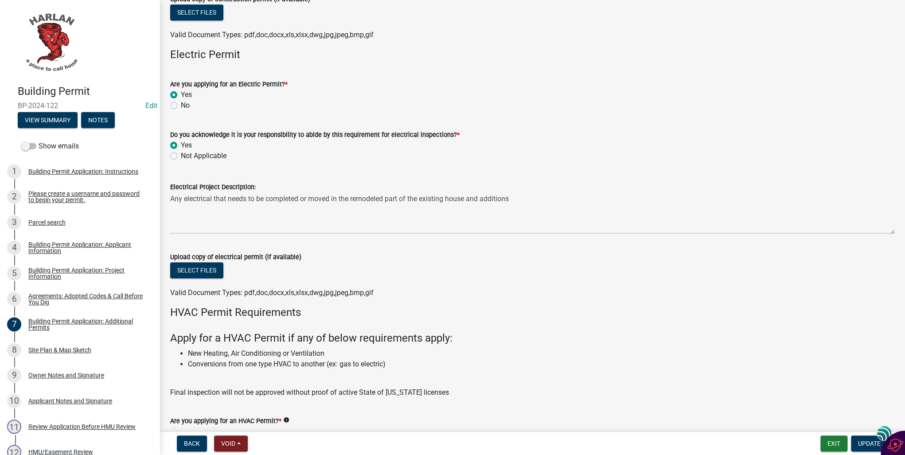
radio input "true"
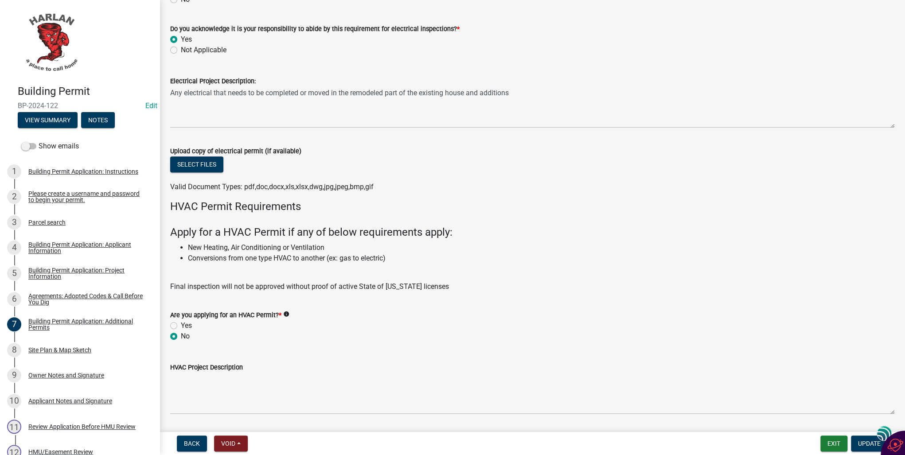
scroll to position [426, 0]
click at [181, 325] on label "Yes" at bounding box center [186, 325] width 11 height 11
click at [181, 325] on input "Yes" at bounding box center [184, 323] width 6 height 6
radio input "true"
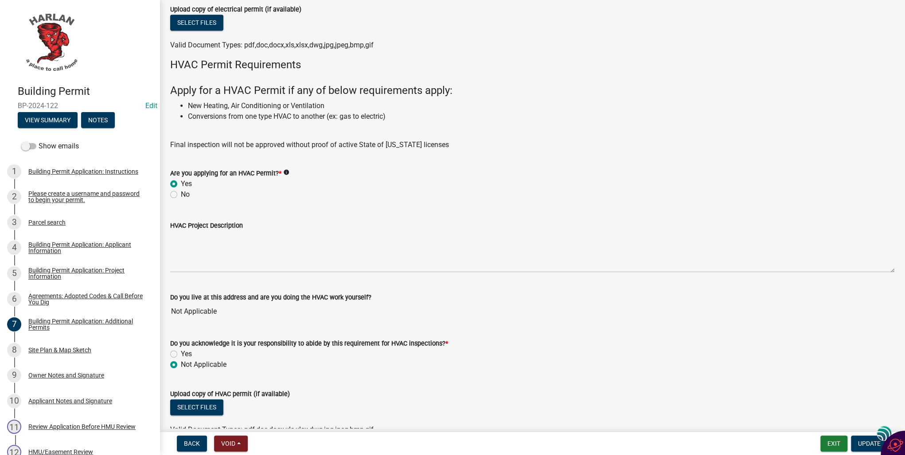
scroll to position [567, 0]
click at [181, 353] on label "Yes" at bounding box center [186, 353] width 11 height 11
click at [181, 353] on input "Yes" at bounding box center [184, 351] width 6 height 6
radio input "true"
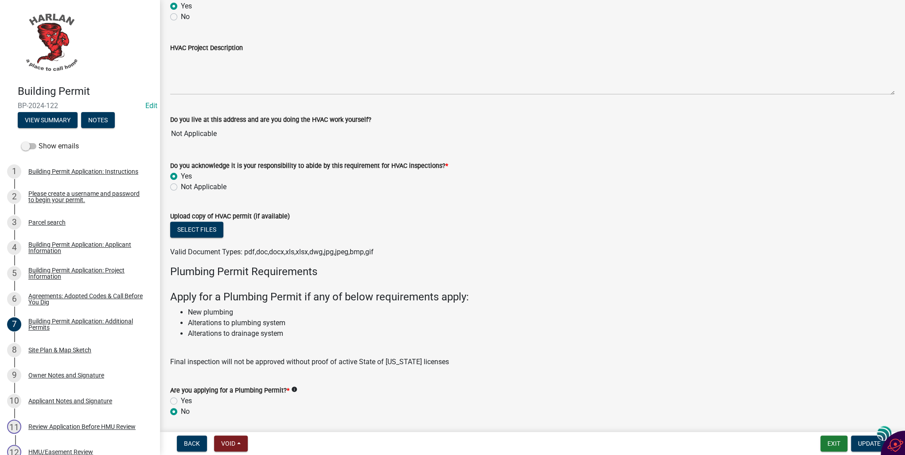
scroll to position [780, 0]
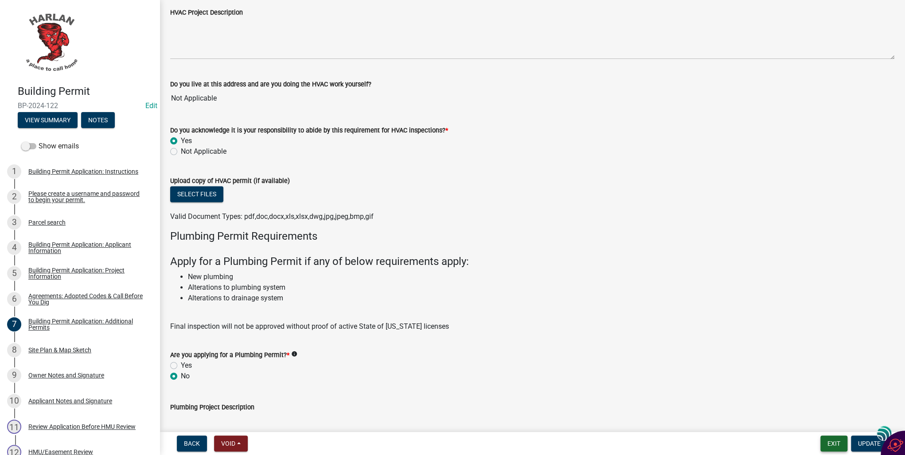
click at [833, 443] on button "Exit" at bounding box center [834, 444] width 27 height 16
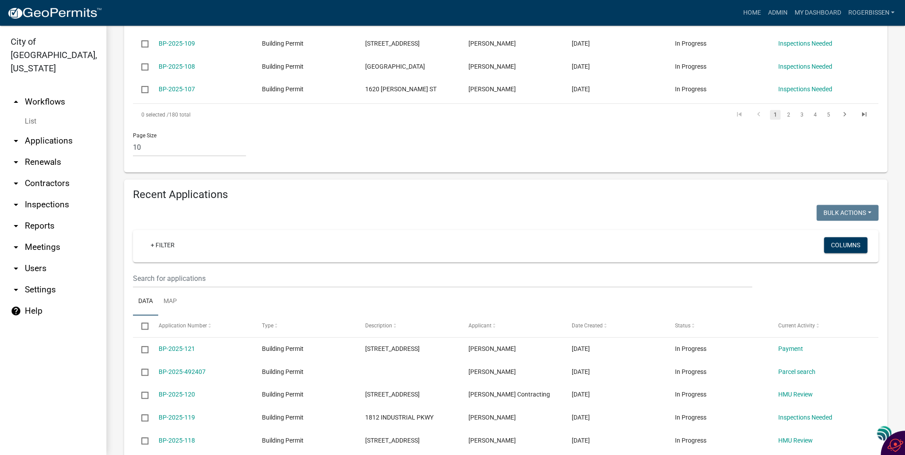
scroll to position [461, 0]
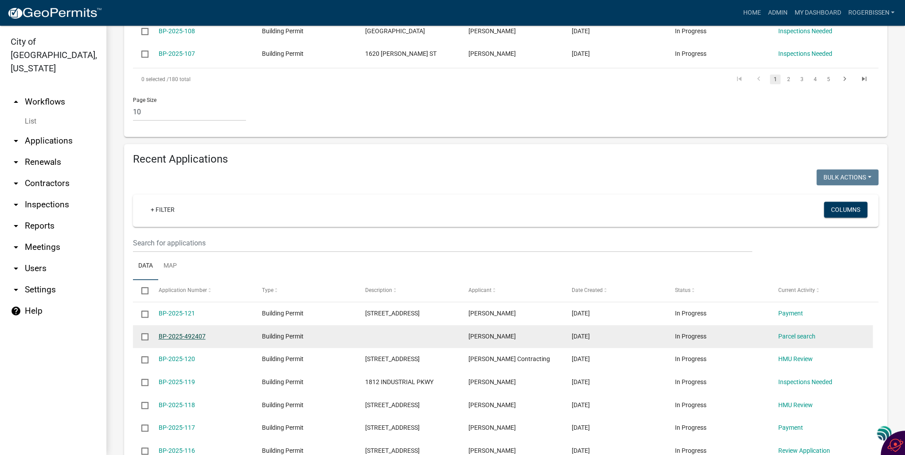
click at [172, 333] on link "BP-2025-492407" at bounding box center [182, 336] width 47 height 7
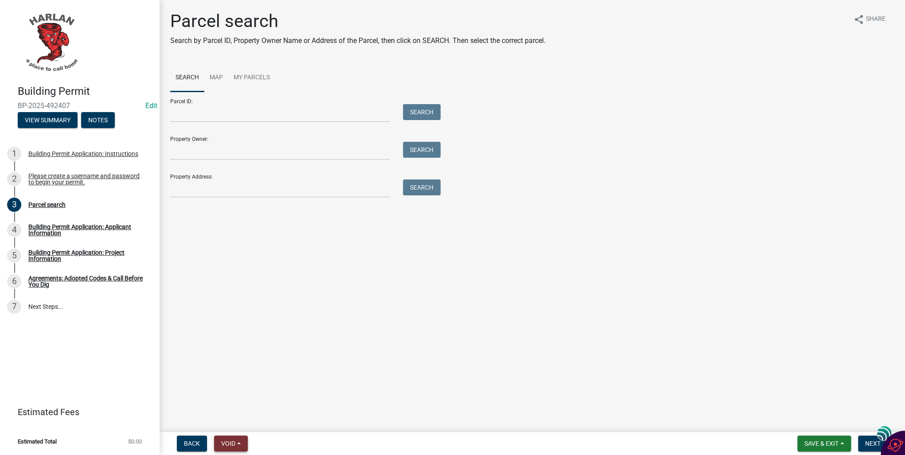
click at [231, 446] on span "Void" at bounding box center [228, 443] width 14 height 7
click at [233, 419] on button "Void" at bounding box center [249, 420] width 71 height 21
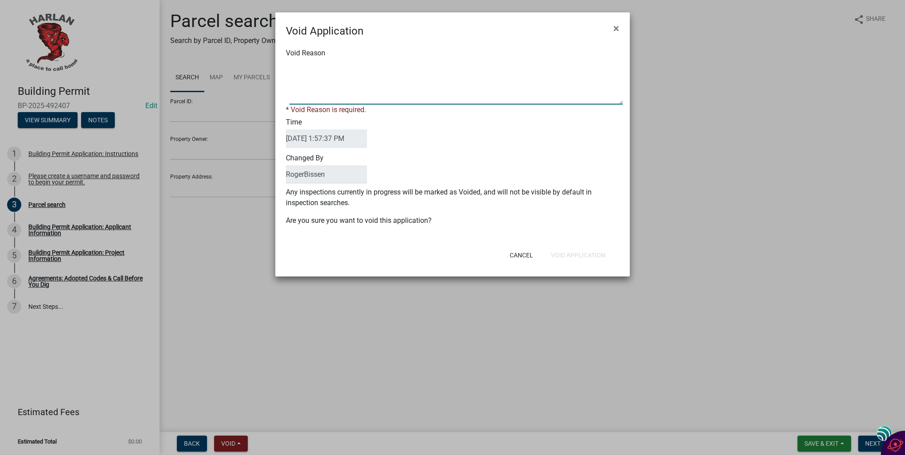
drag, startPoint x: 307, startPoint y: 88, endPoint x: 455, endPoint y: 73, distance: 149.3
click at [452, 74] on textarea "Void Reason" at bounding box center [455, 82] width 333 height 44
click at [316, 95] on textarea "Void Reason" at bounding box center [455, 82] width 333 height 44
type textarea "e"
type textarea "Error"
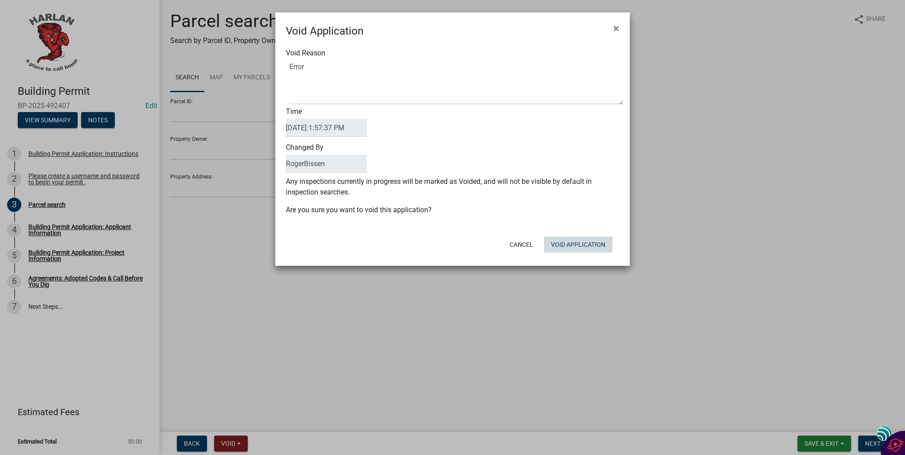
click at [560, 257] on form "Void Application × Void Reason Time 10/14/2025 1:57:37 PM Changed By RogerBisse…" at bounding box center [452, 135] width 355 height 246
click at [572, 245] on button "Void Application" at bounding box center [578, 245] width 69 height 16
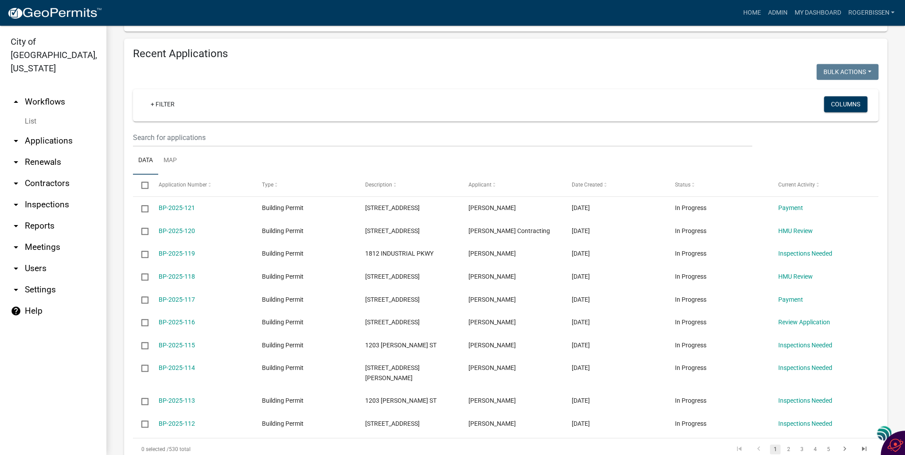
scroll to position [567, 0]
